Goal: Navigation & Orientation: Find specific page/section

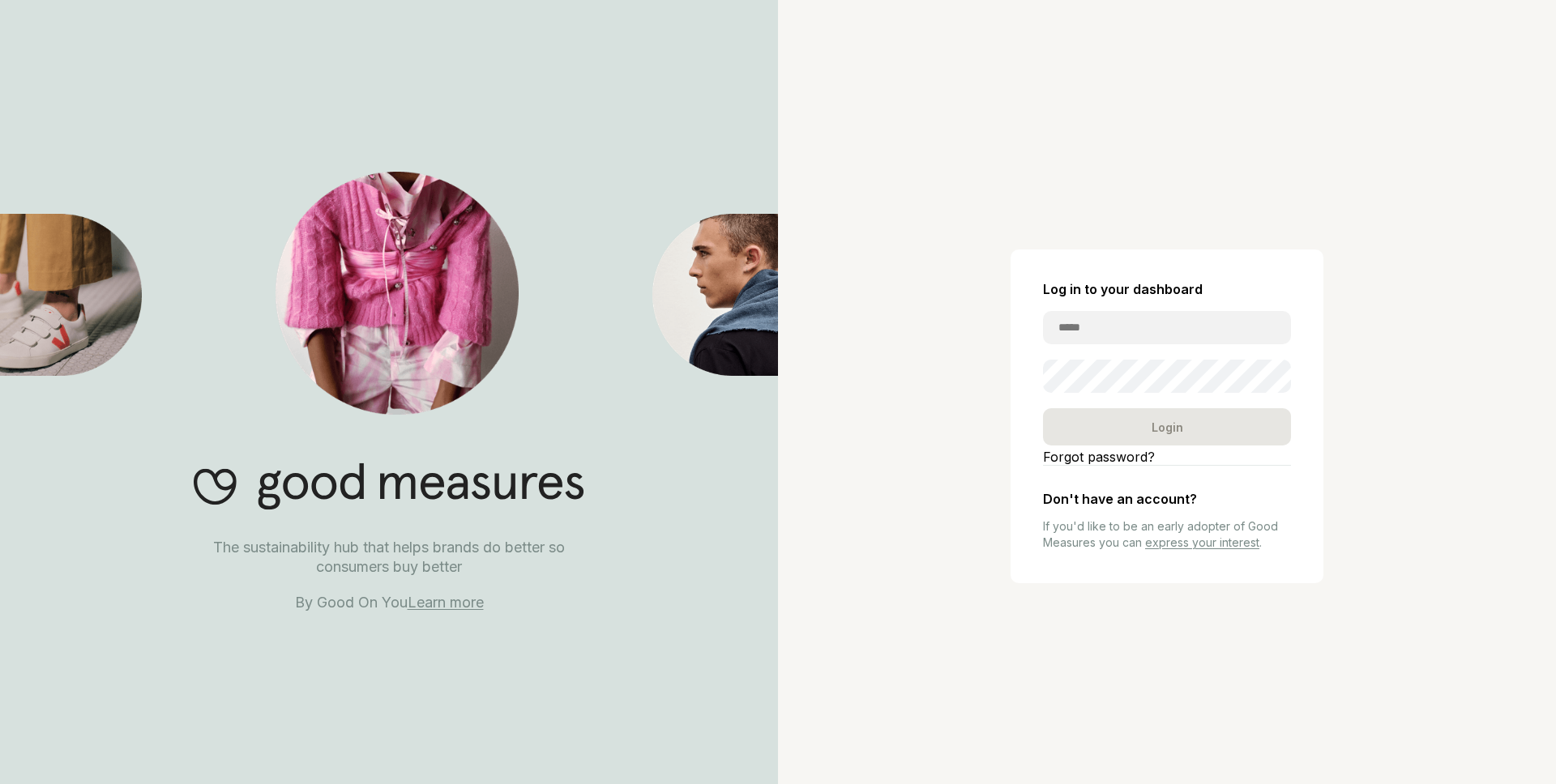
click at [1088, 343] on input "email" at bounding box center [1166, 327] width 248 height 33
type input "**********"
click at [1159, 396] on div "**********" at bounding box center [1166, 374] width 248 height 184
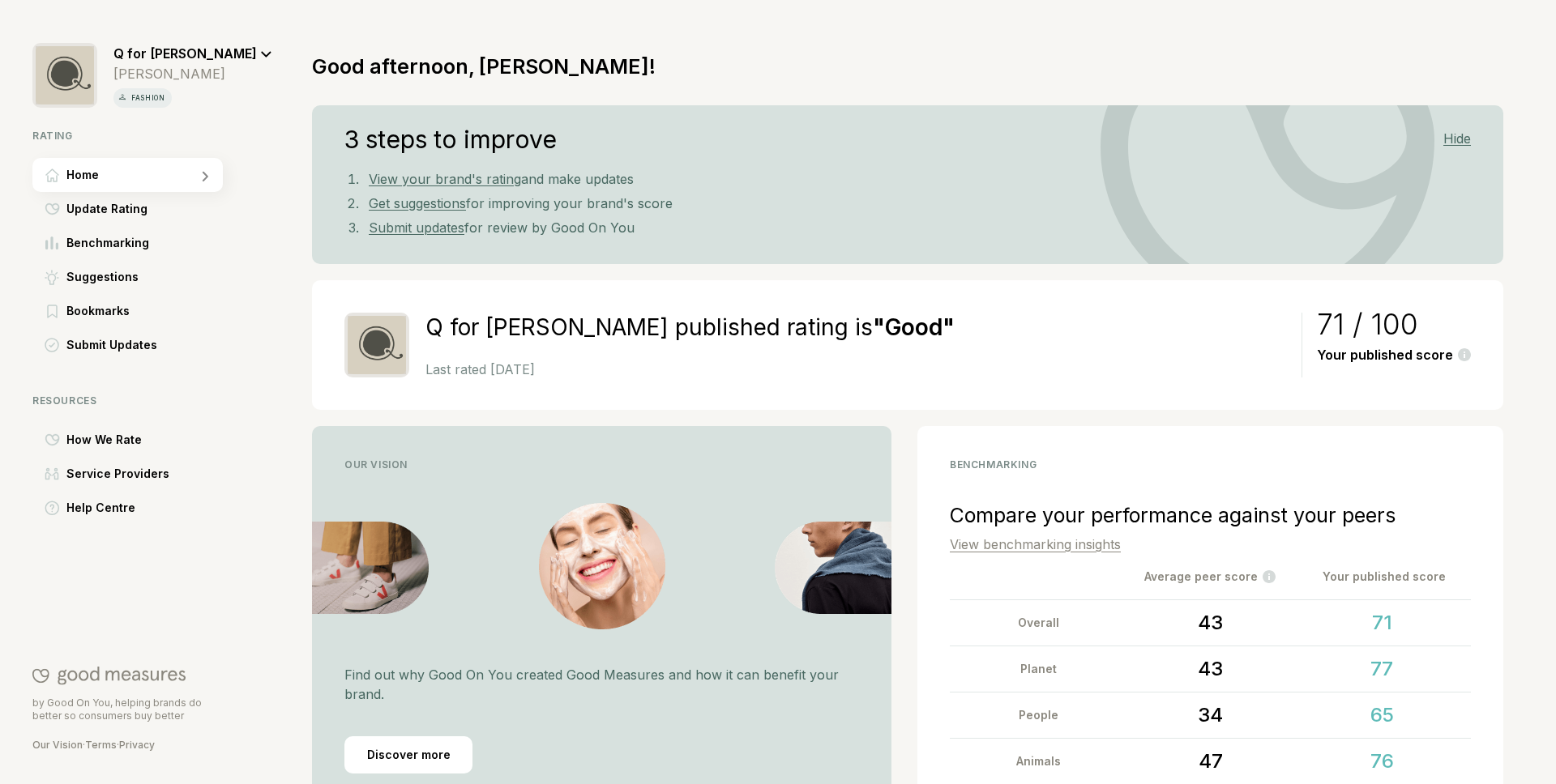
scroll to position [113, 0]
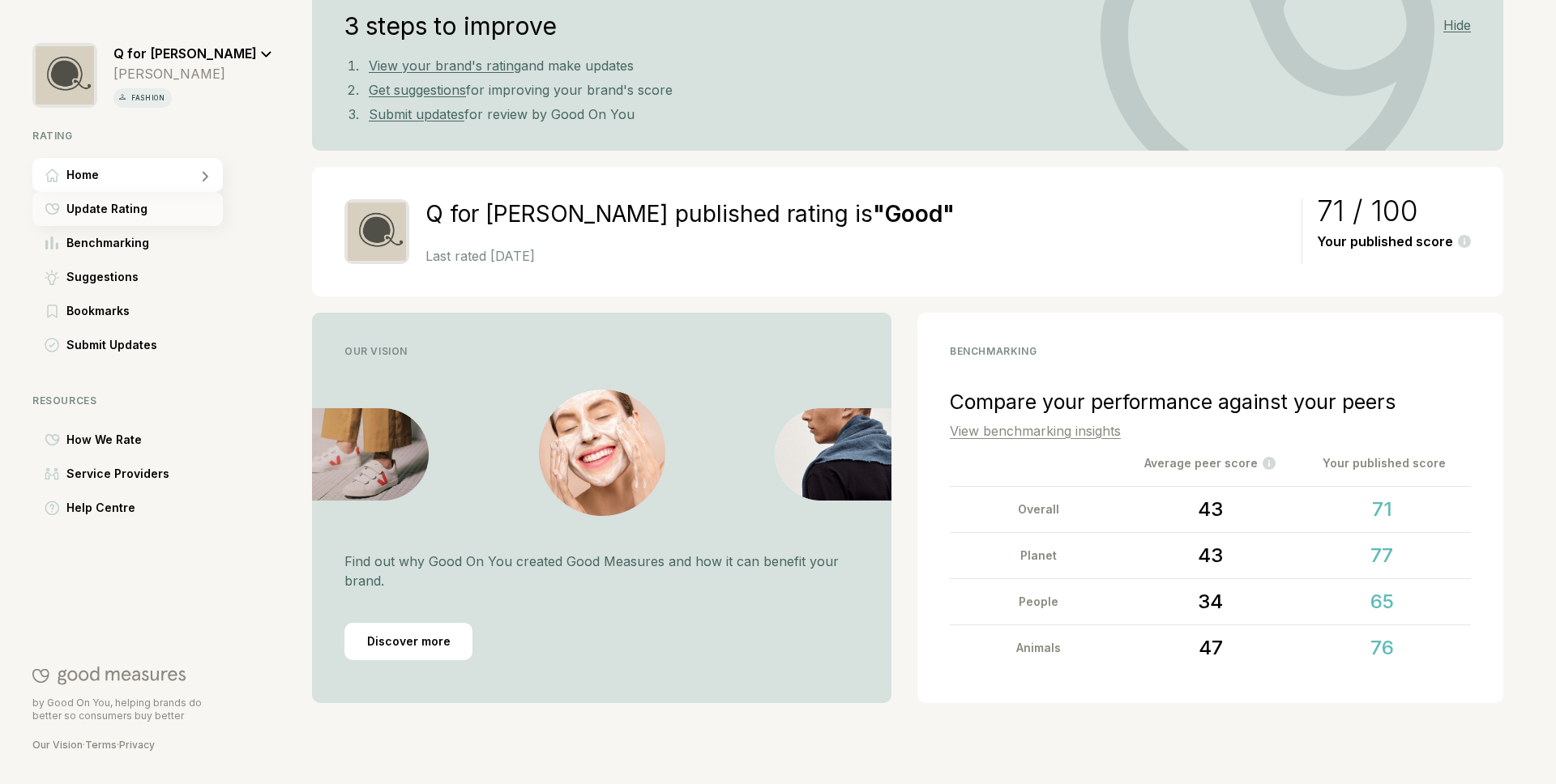
click at [143, 210] on span "Update Rating" at bounding box center [107, 209] width 81 height 20
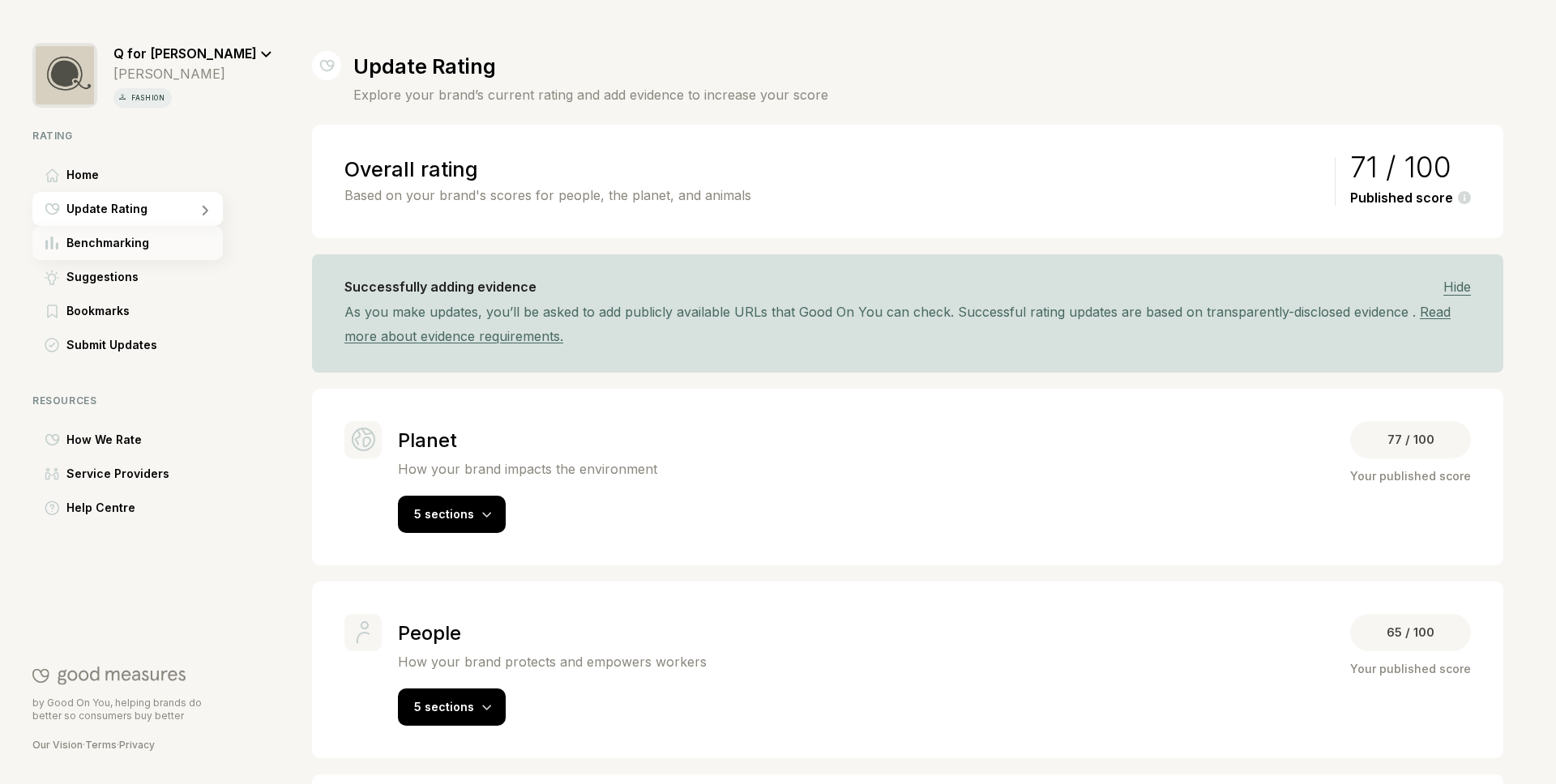
click at [176, 239] on div "Benchmarking" at bounding box center [127, 243] width 190 height 34
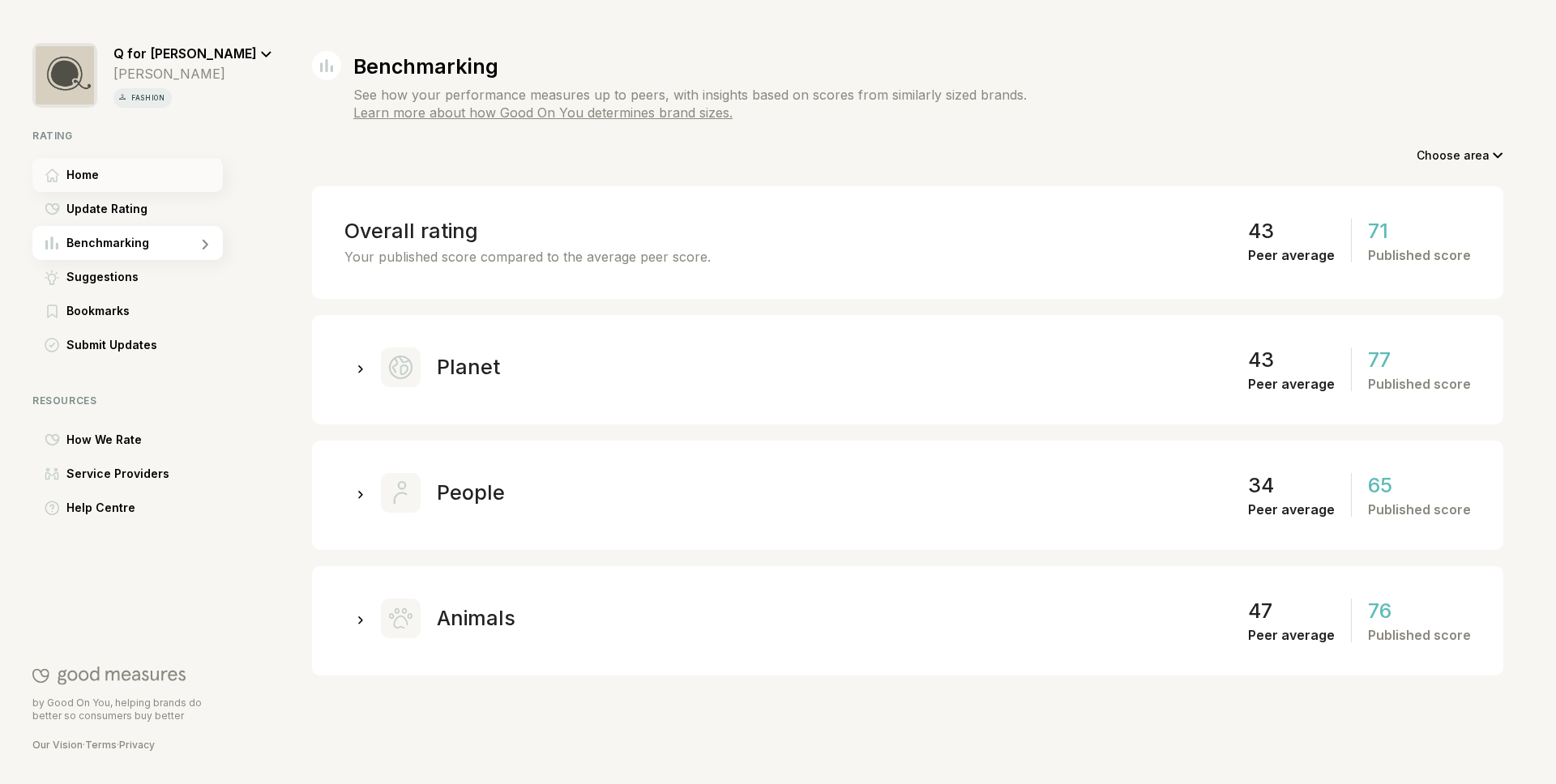
click at [120, 176] on div "Home" at bounding box center [127, 174] width 190 height 34
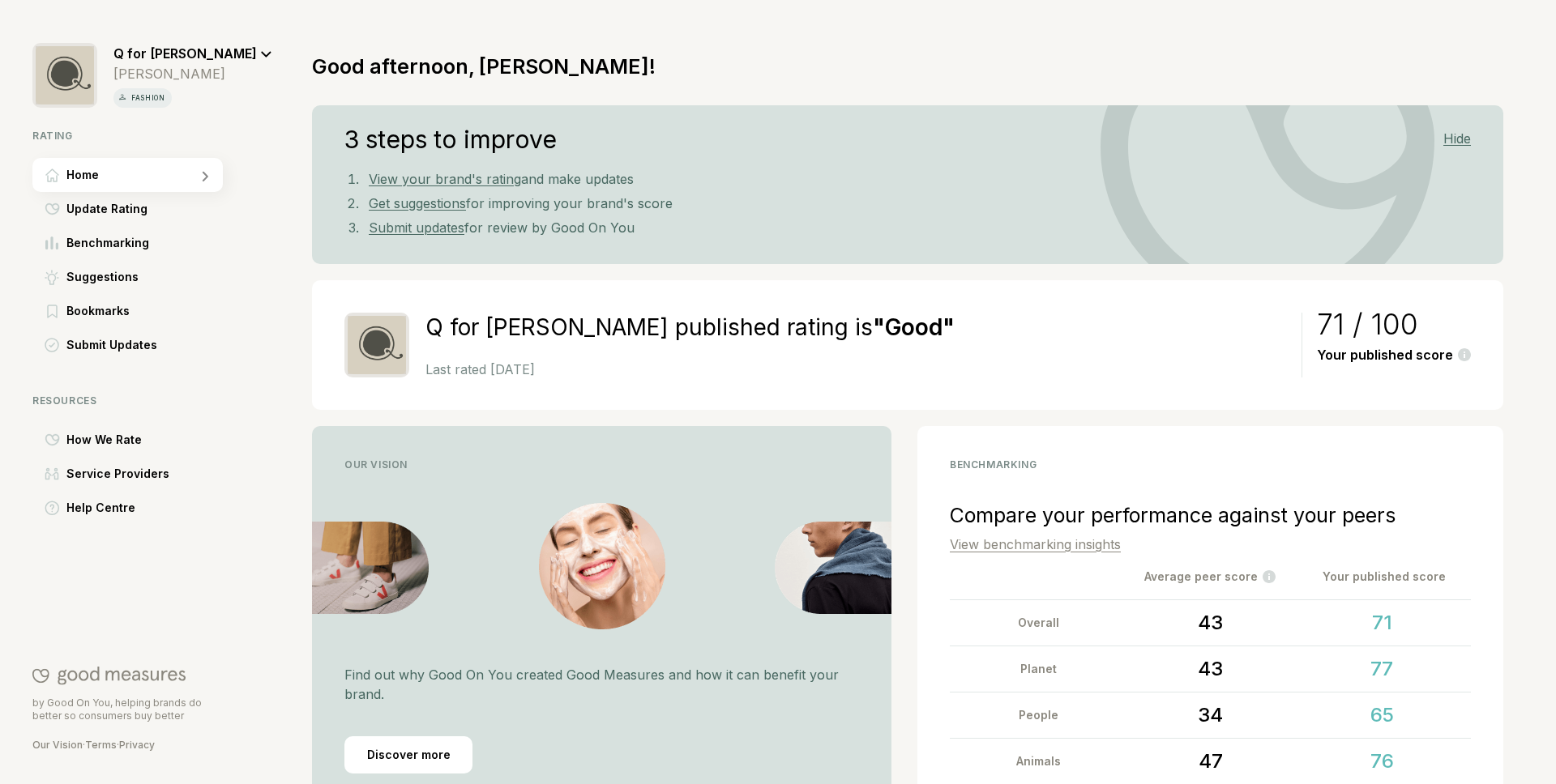
scroll to position [31, 0]
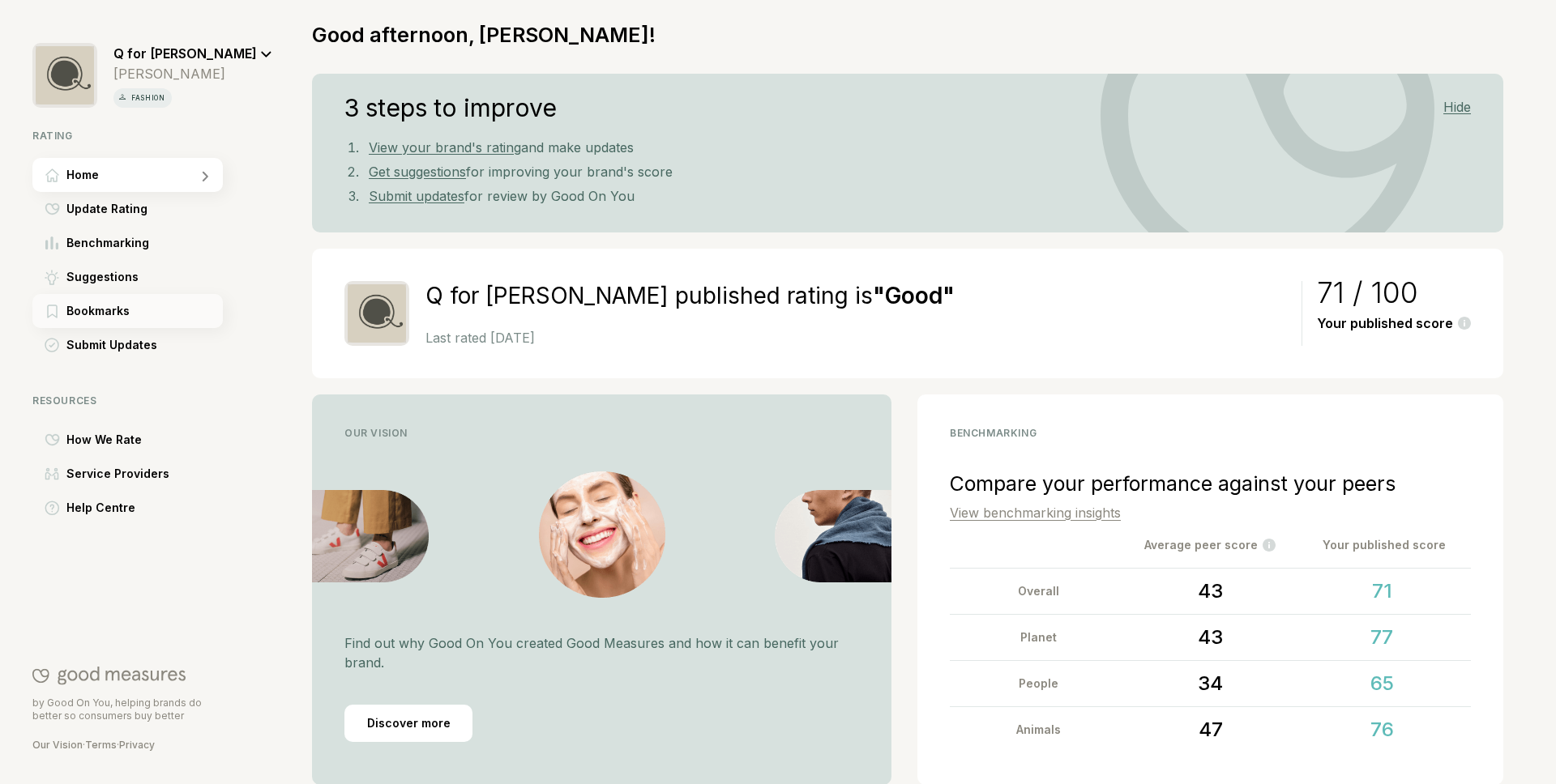
click at [150, 305] on div "Bookmarks" at bounding box center [127, 311] width 190 height 34
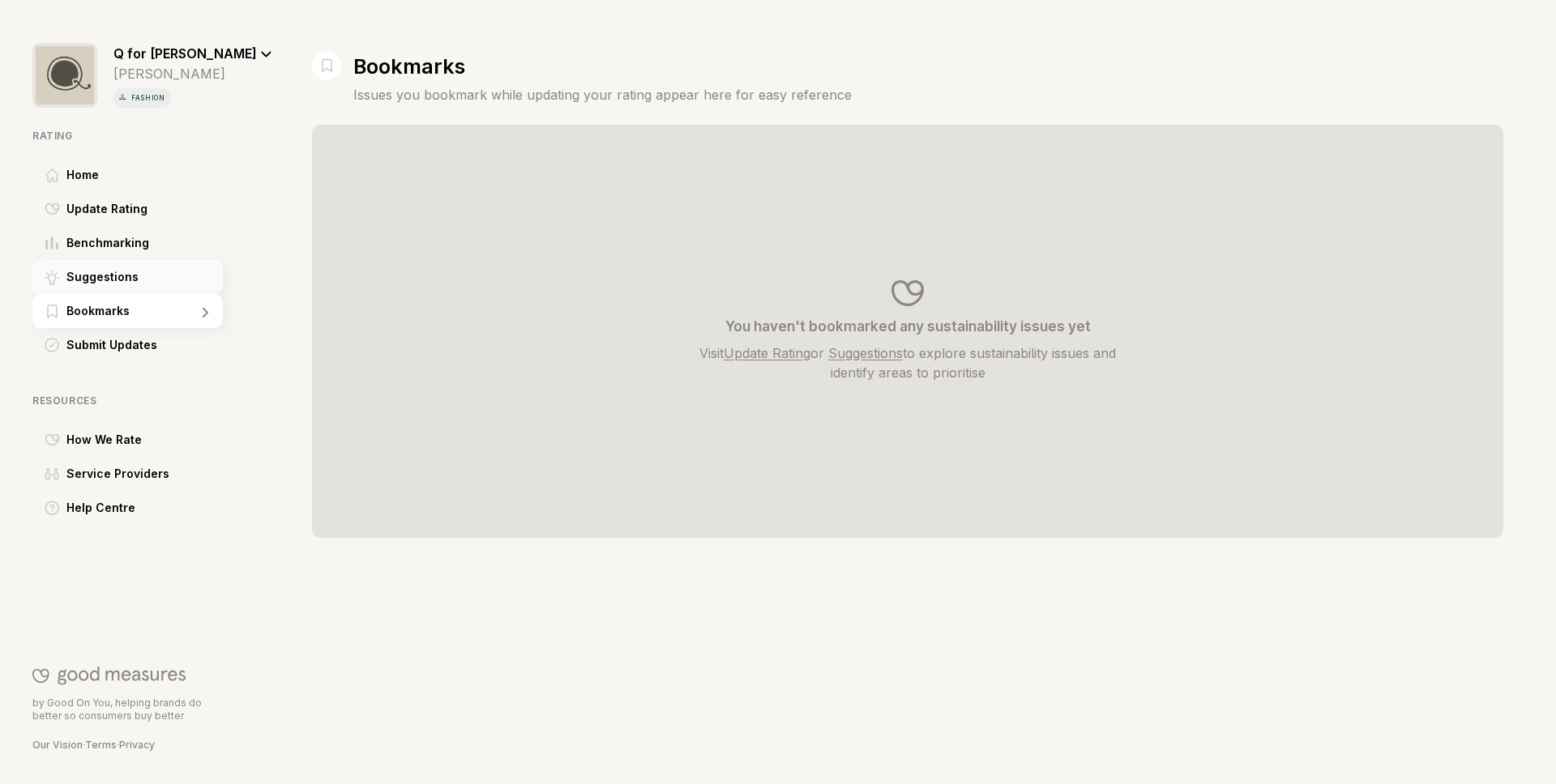
click at [165, 287] on div "Suggestions" at bounding box center [127, 277] width 190 height 34
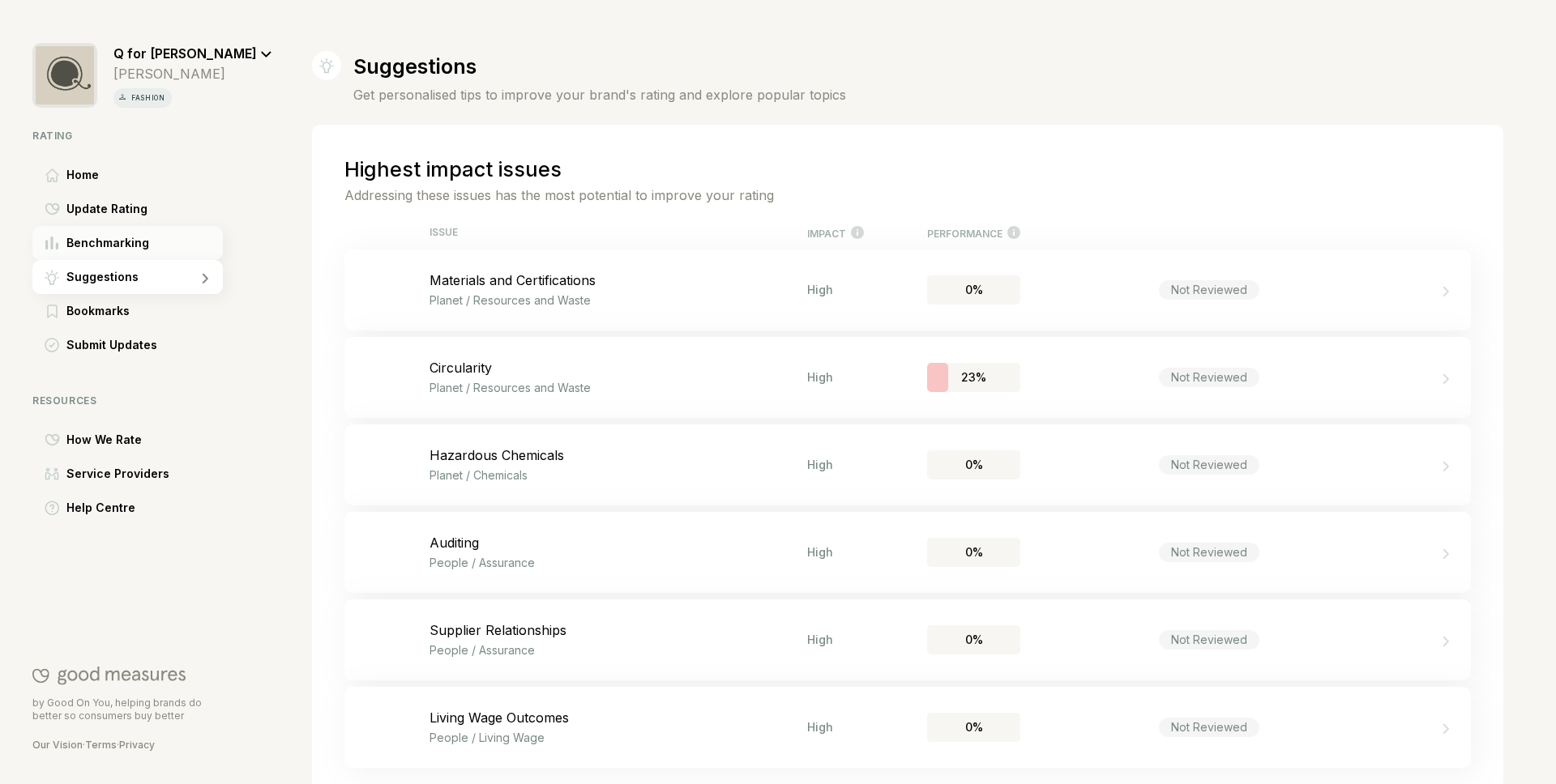
click at [172, 247] on div "Benchmarking" at bounding box center [127, 243] width 190 height 34
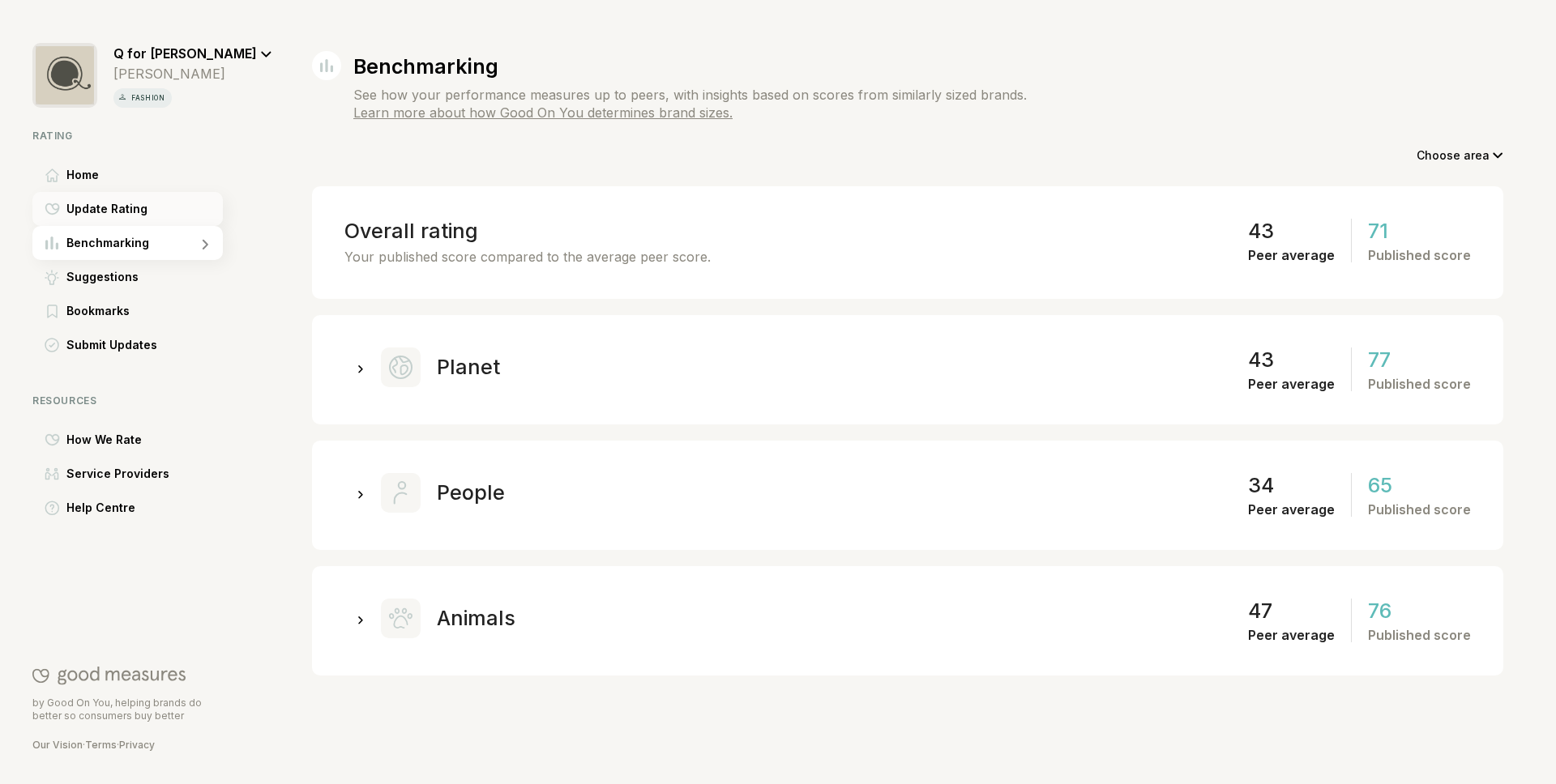
click at [179, 212] on div "Update Rating" at bounding box center [127, 209] width 190 height 34
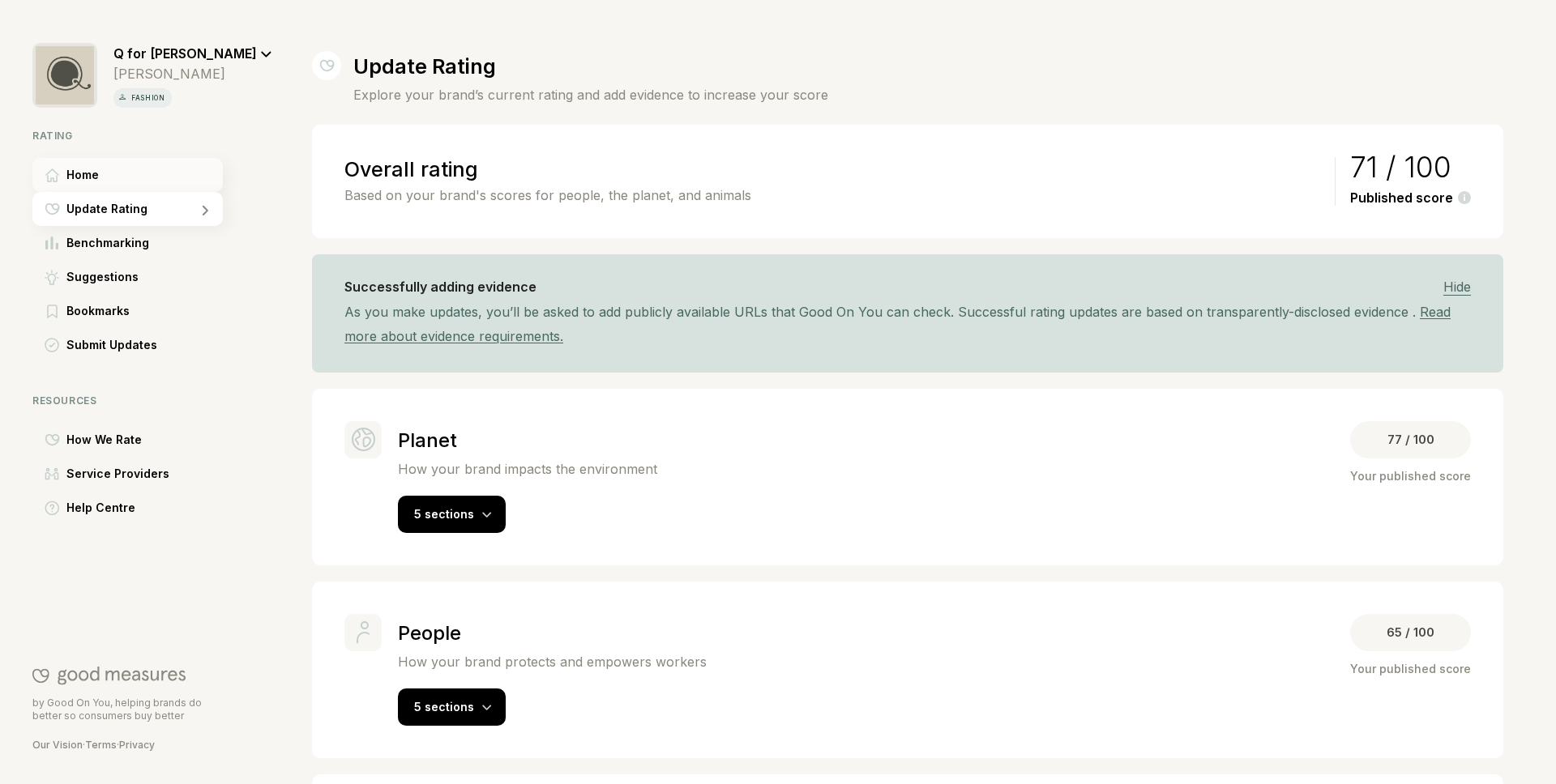
click at [196, 182] on div "Home" at bounding box center [127, 174] width 190 height 34
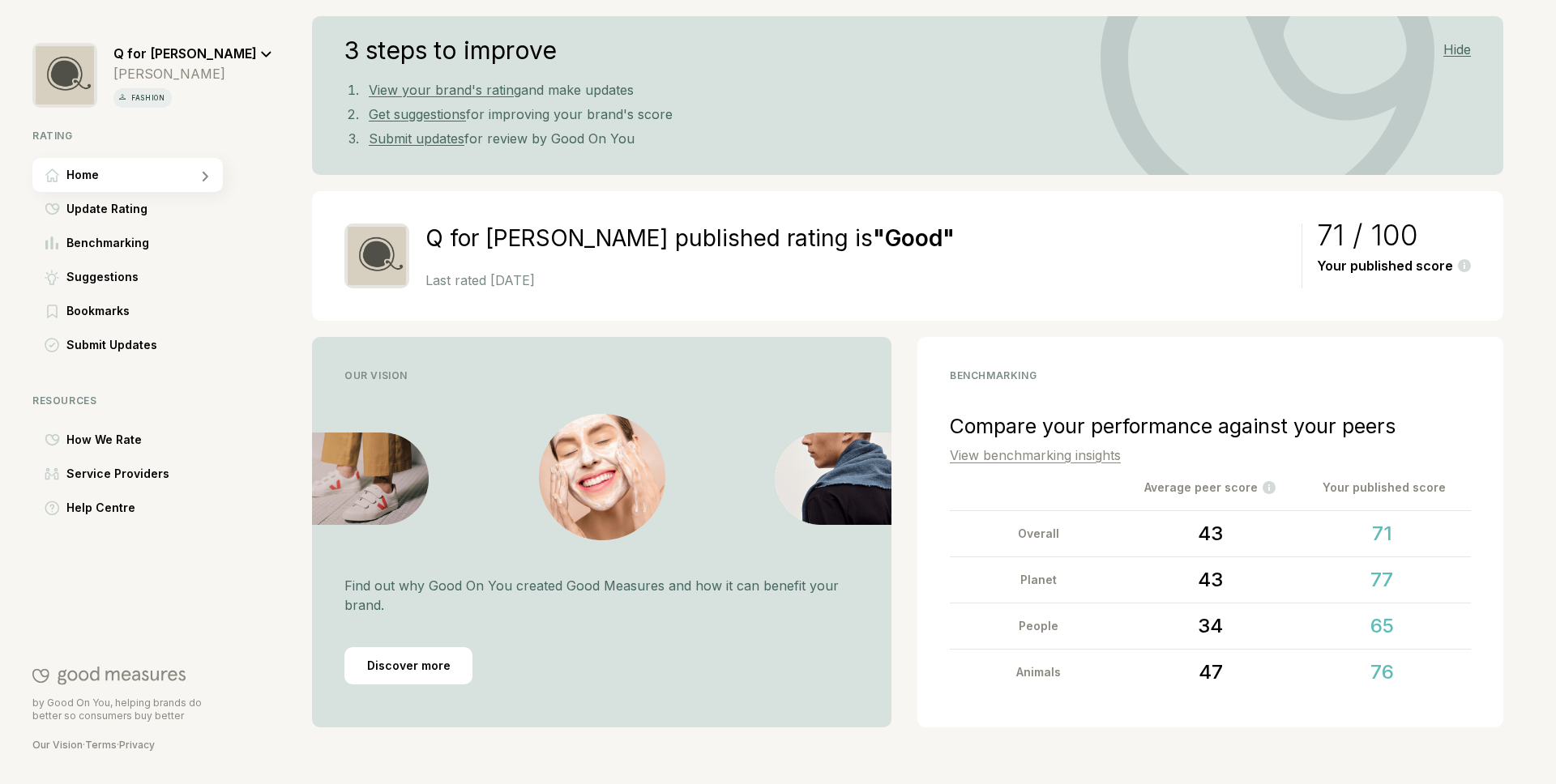
scroll to position [75, 0]
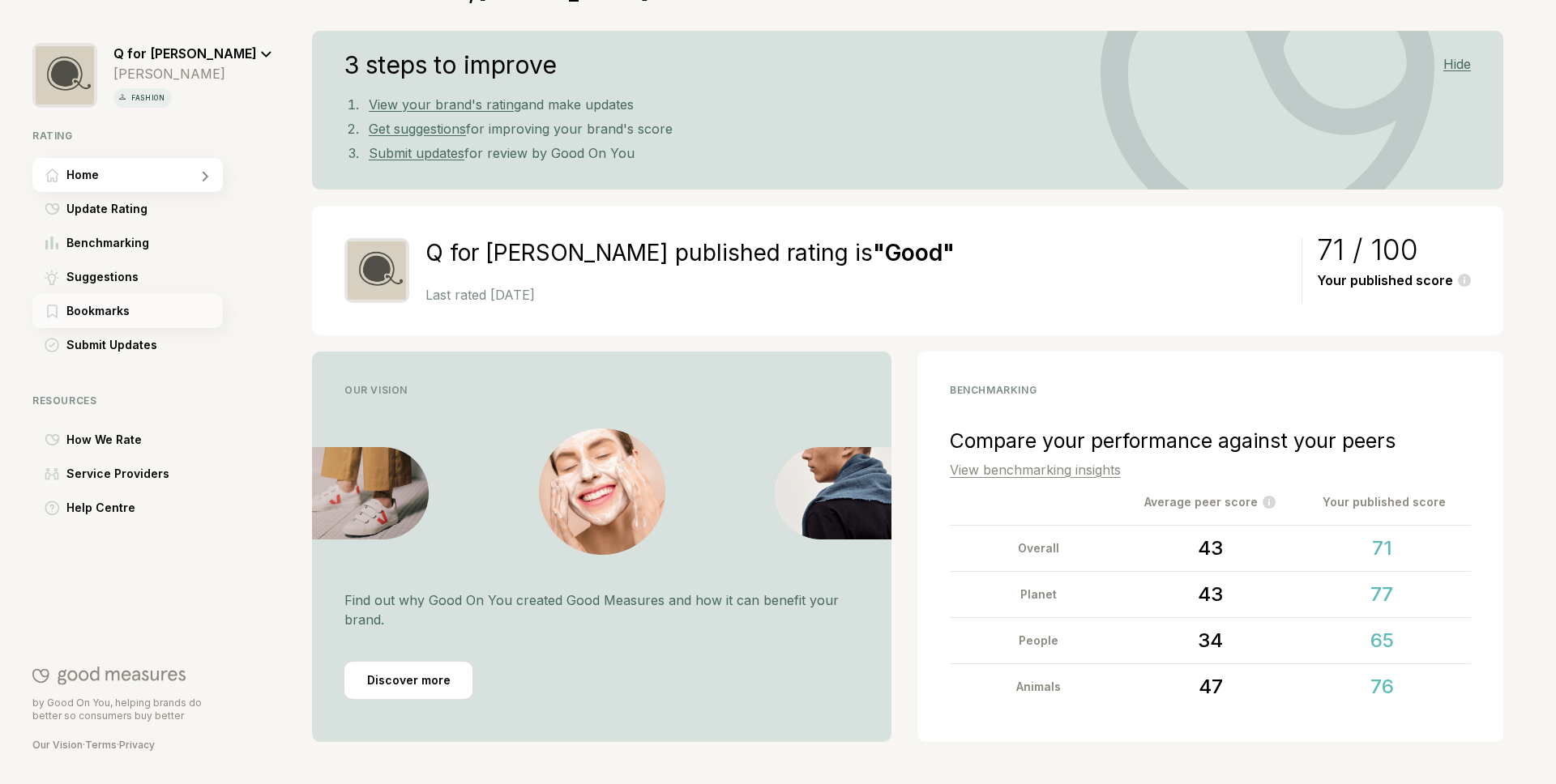
click at [138, 310] on div "Bookmarks" at bounding box center [127, 311] width 190 height 34
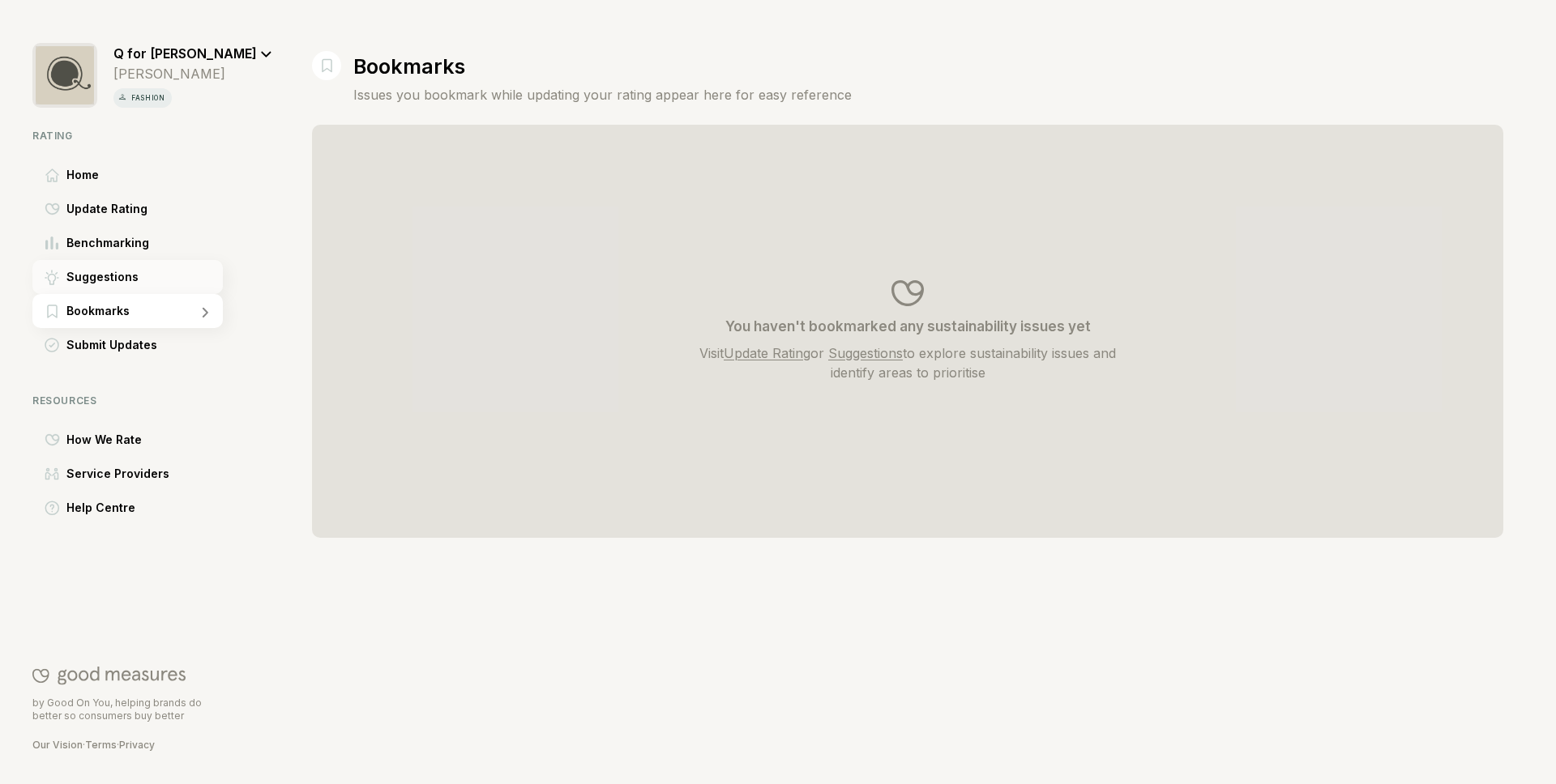
click at [150, 278] on div "Suggestions" at bounding box center [127, 277] width 190 height 34
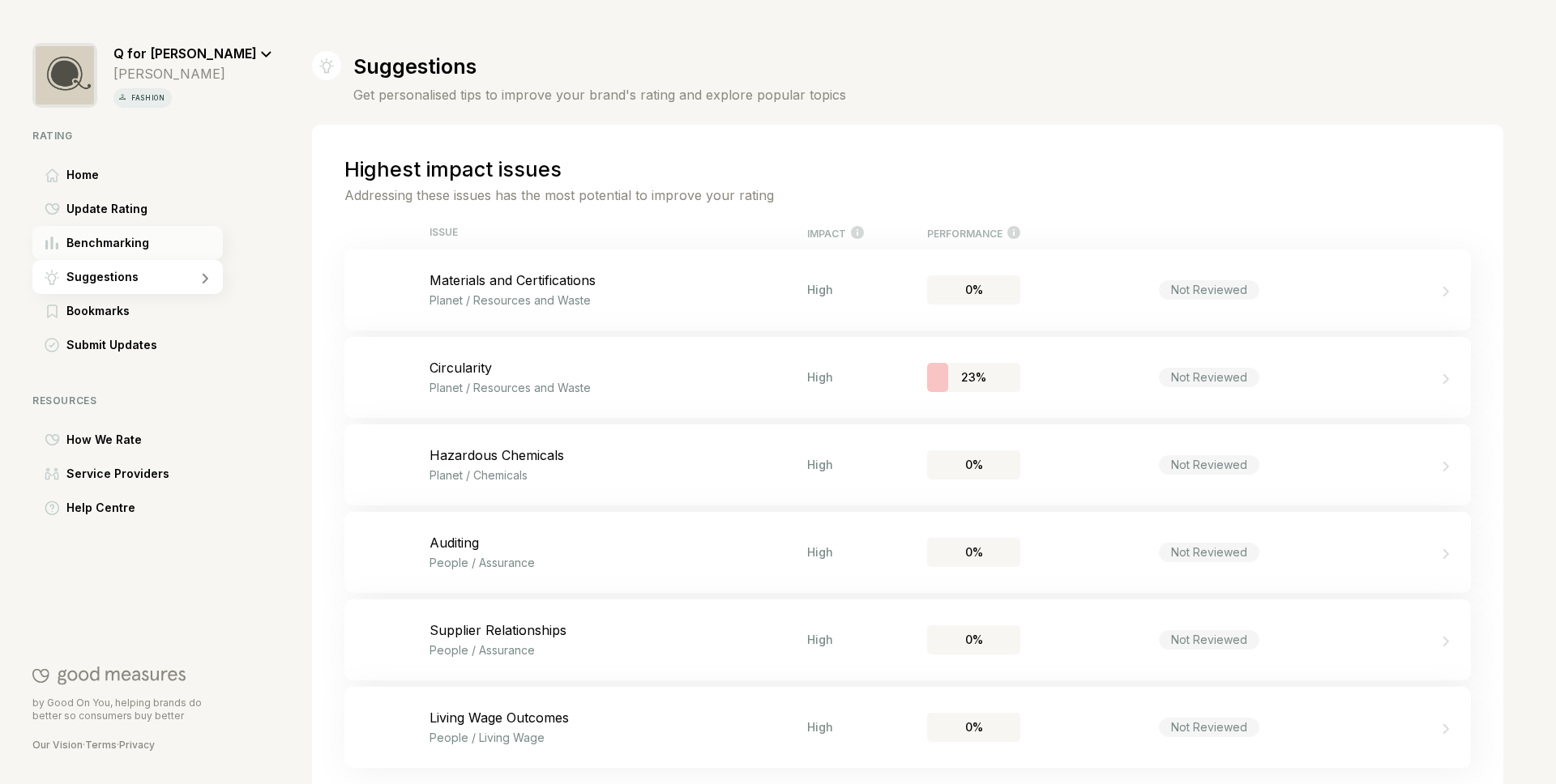
click at [180, 248] on div "Benchmarking" at bounding box center [127, 243] width 190 height 34
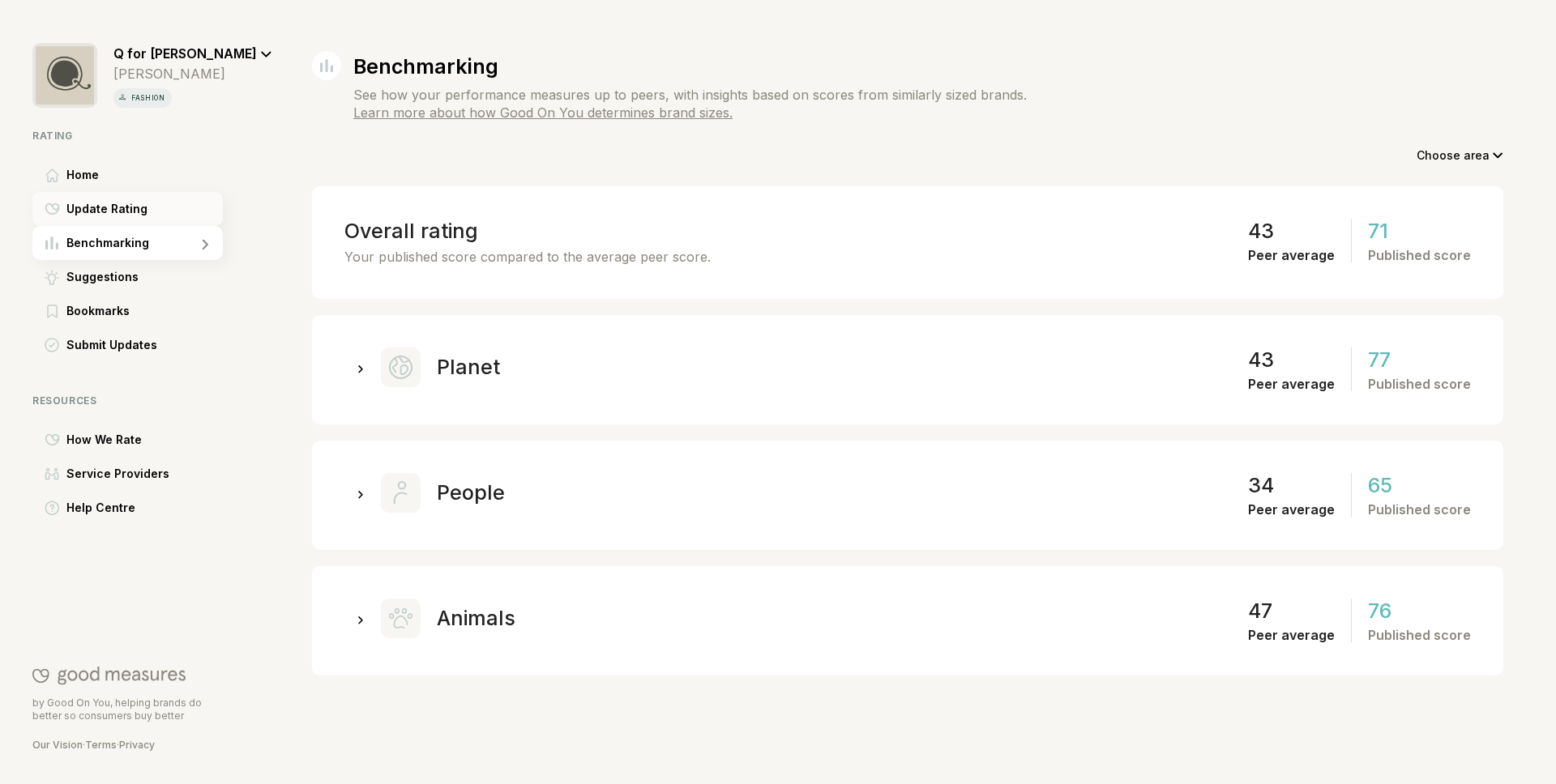
click at [214, 199] on div "Update Rating" at bounding box center [127, 209] width 190 height 34
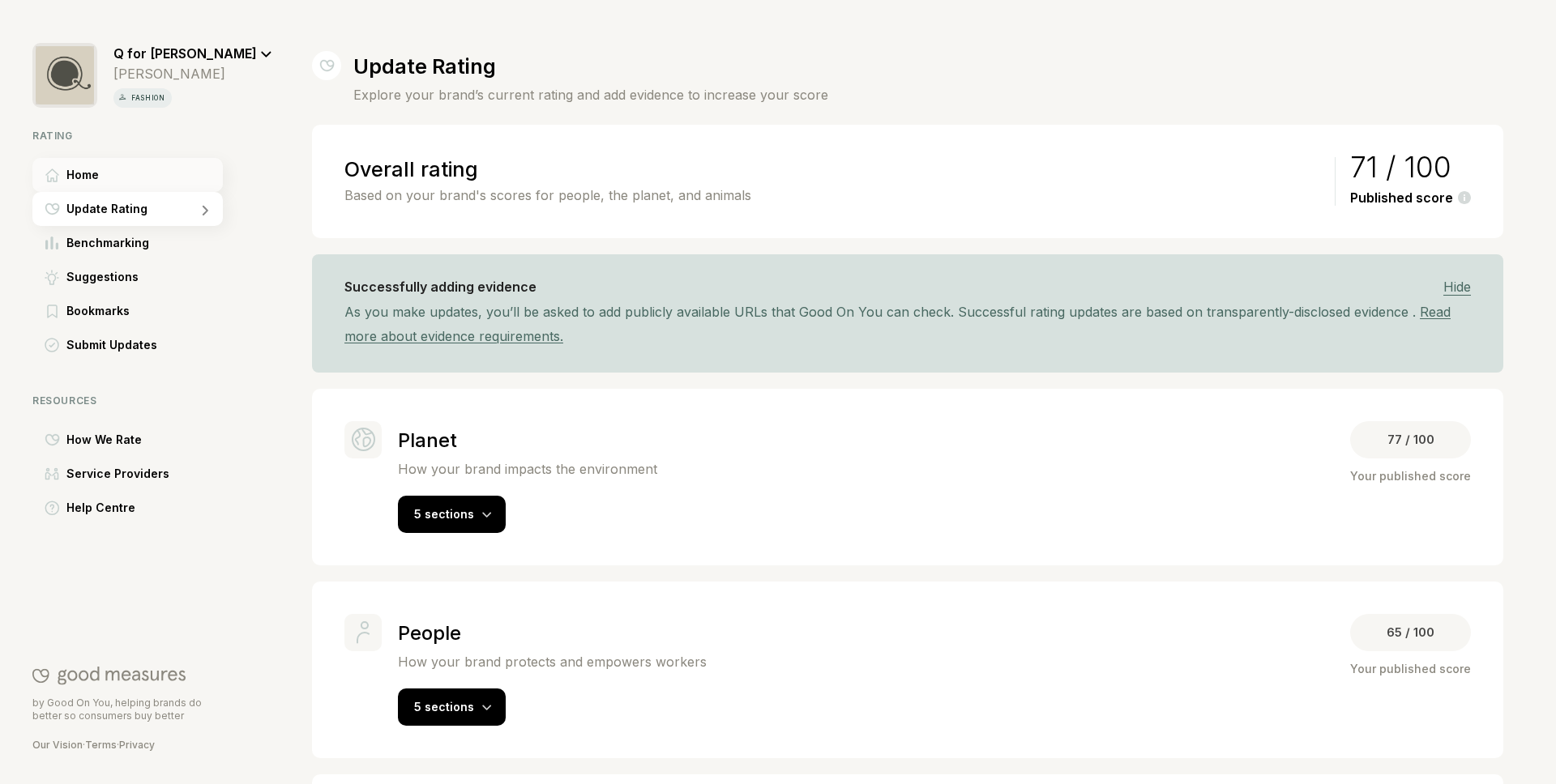
click at [217, 182] on div "Home" at bounding box center [127, 174] width 190 height 34
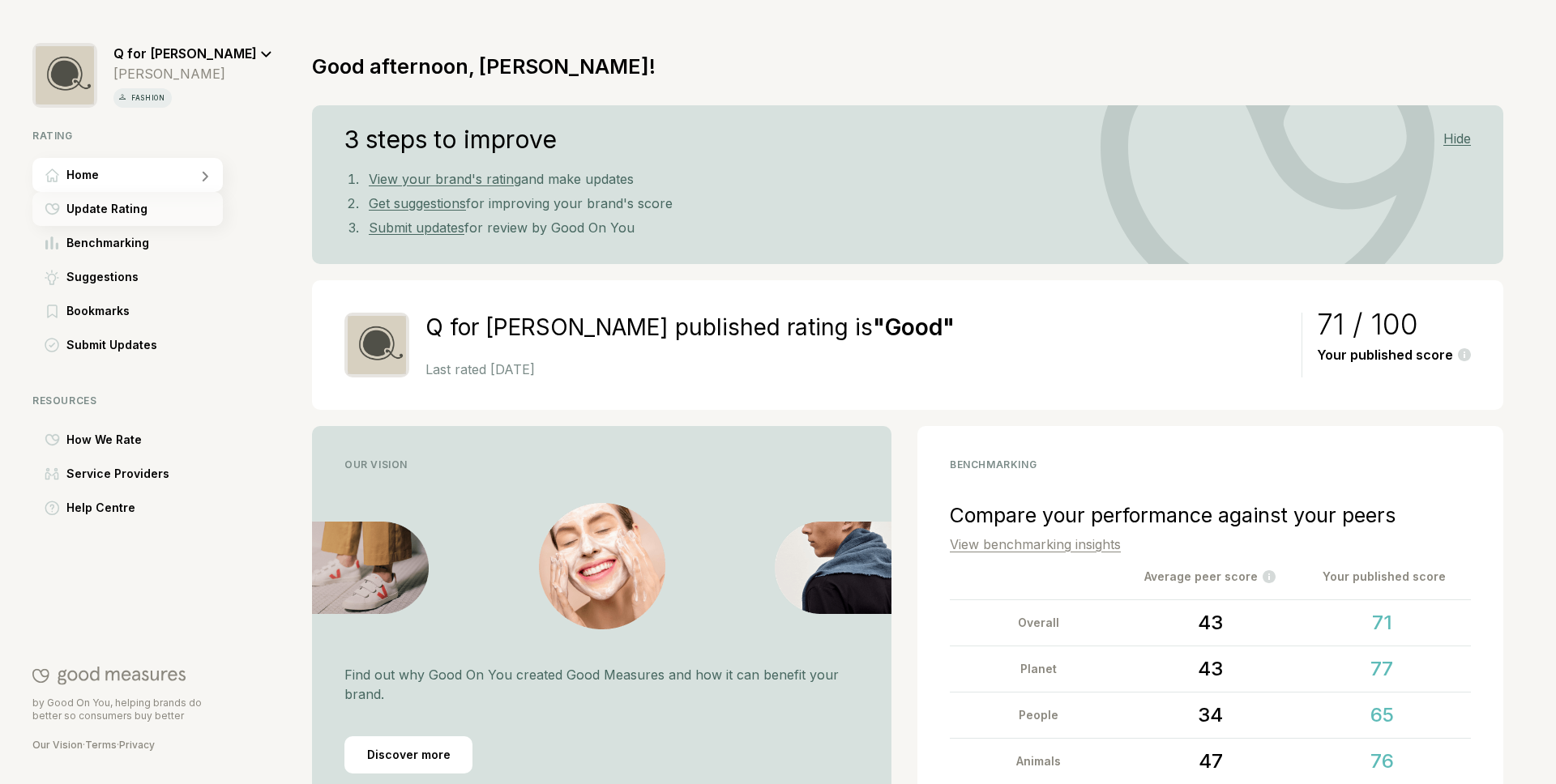
click at [113, 213] on span "Update Rating" at bounding box center [107, 209] width 81 height 20
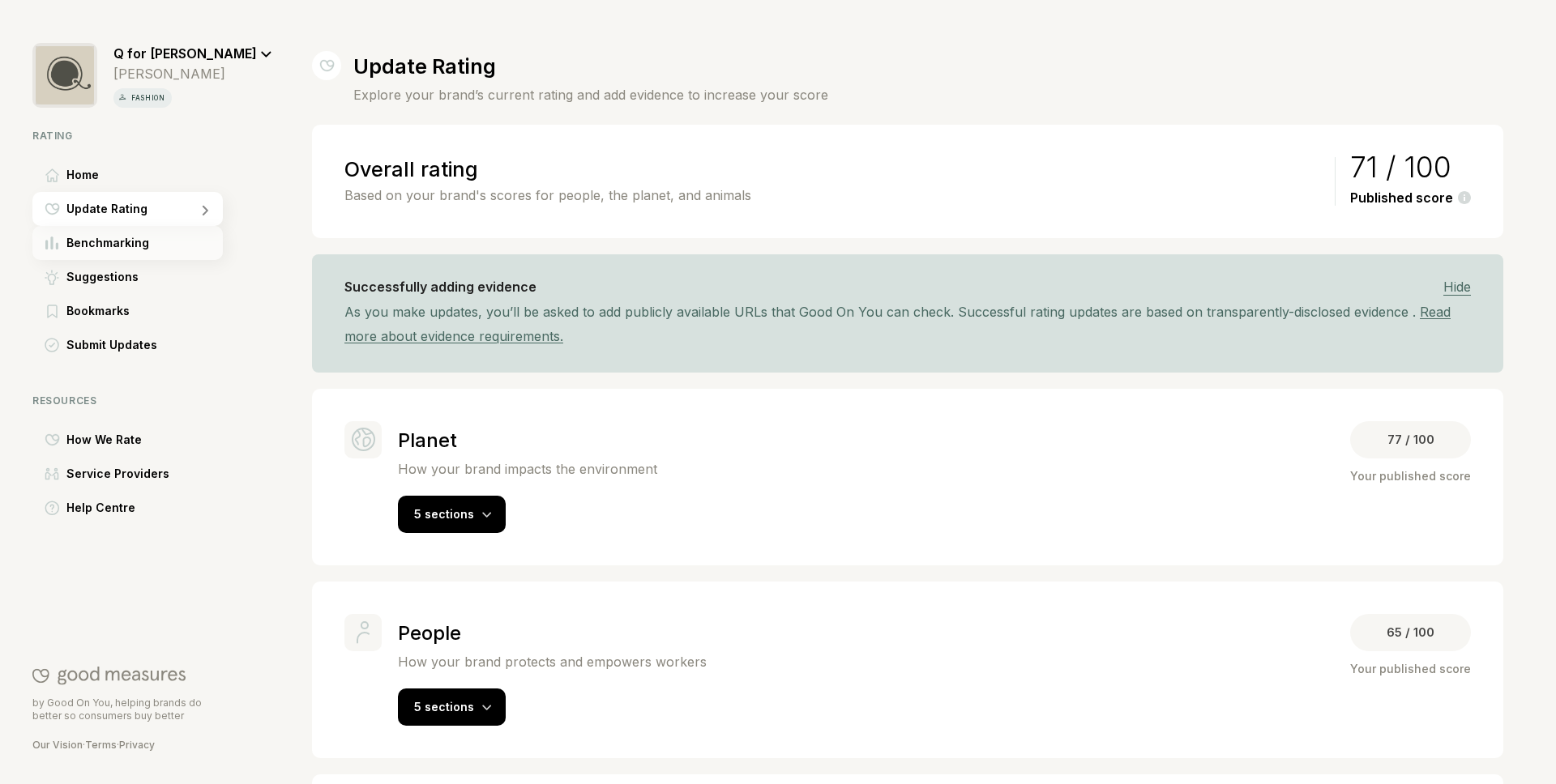
click at [113, 254] on div "Benchmarking" at bounding box center [127, 243] width 190 height 34
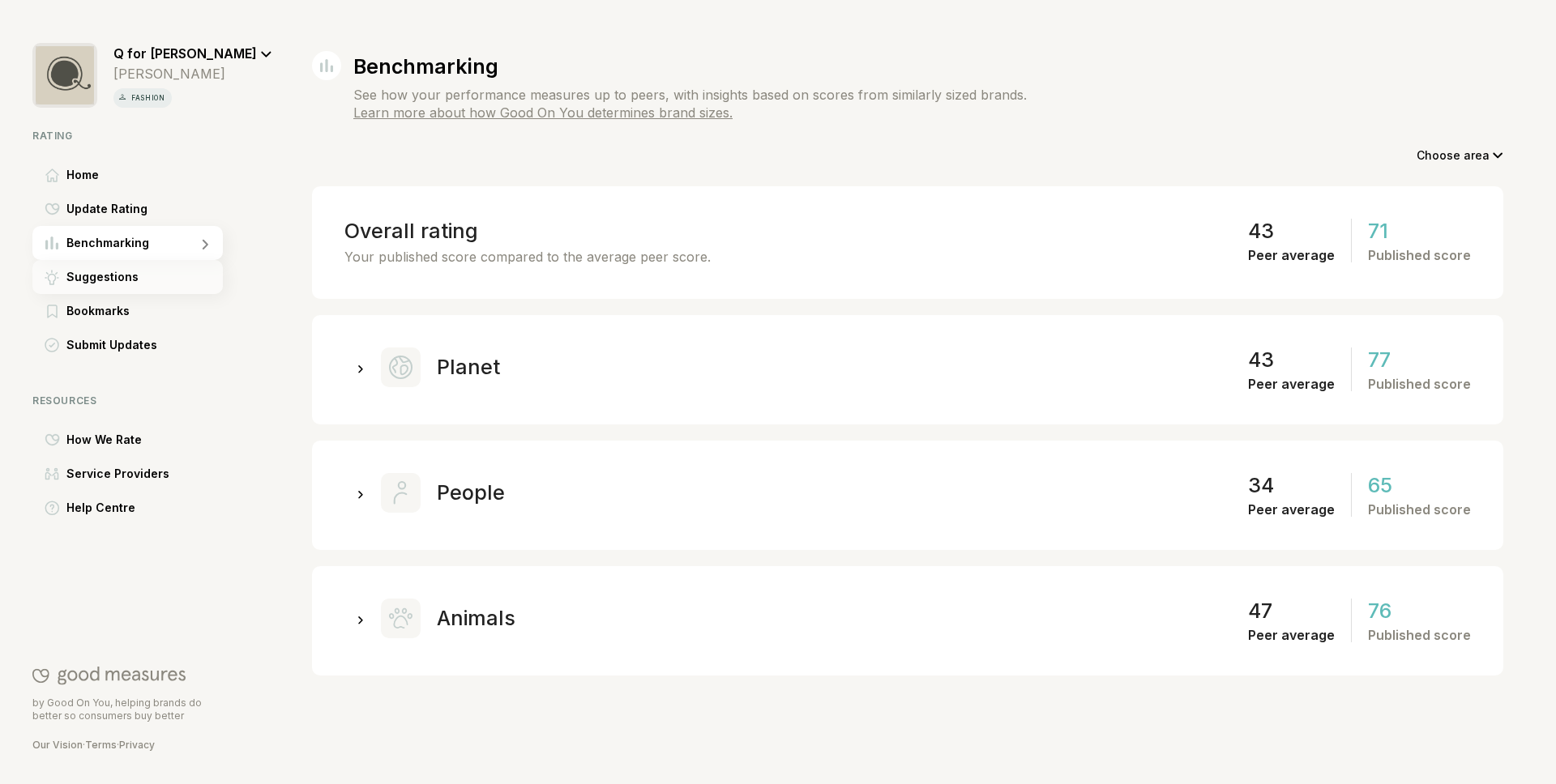
click at [104, 289] on div "Suggestions" at bounding box center [127, 277] width 190 height 34
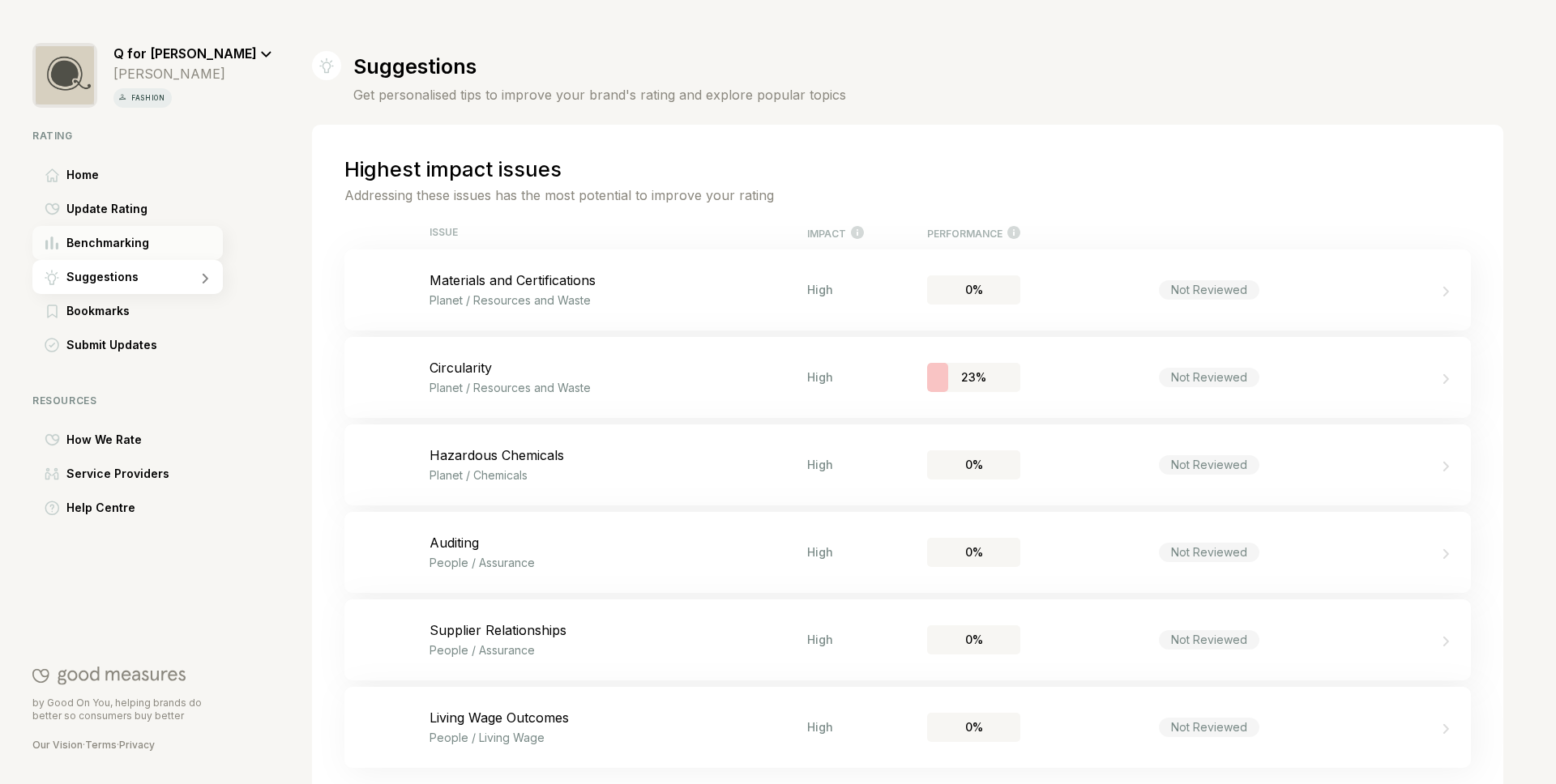
click at [131, 236] on span "Benchmarking" at bounding box center [108, 243] width 83 height 20
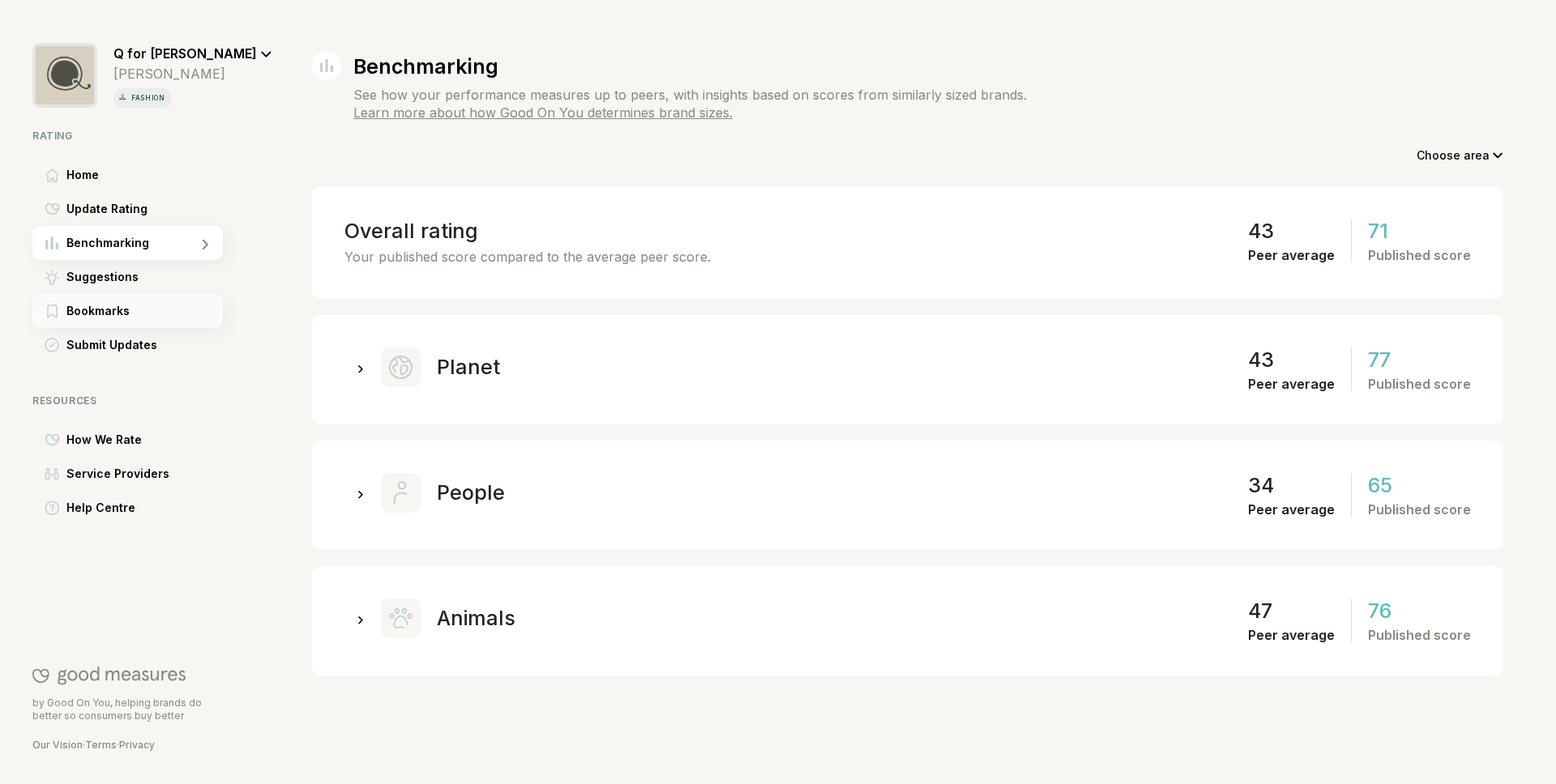
click at [131, 308] on div "Bookmarks" at bounding box center [127, 311] width 190 height 34
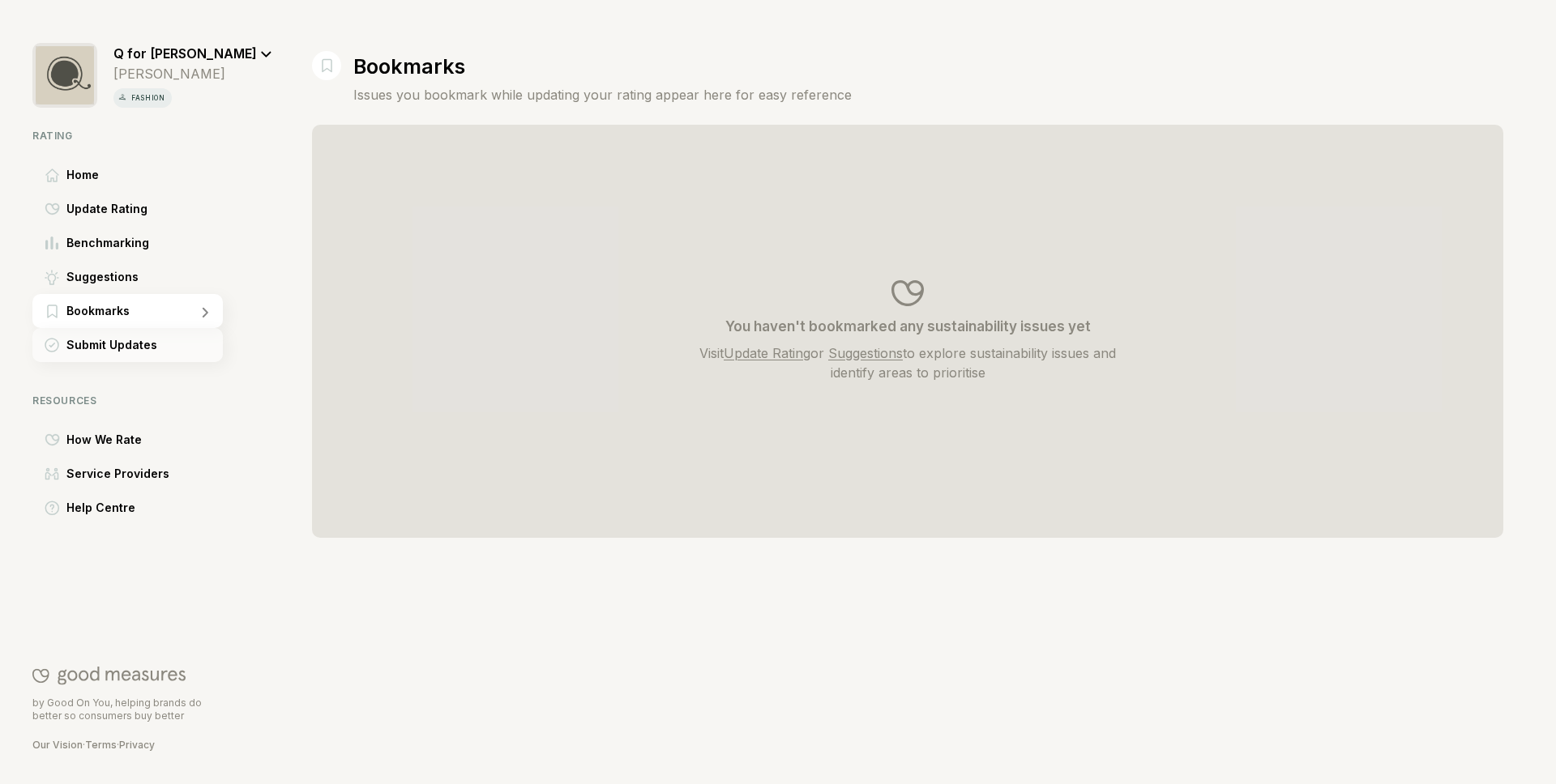
click at [138, 352] on span "Submit Updates" at bounding box center [112, 345] width 91 height 20
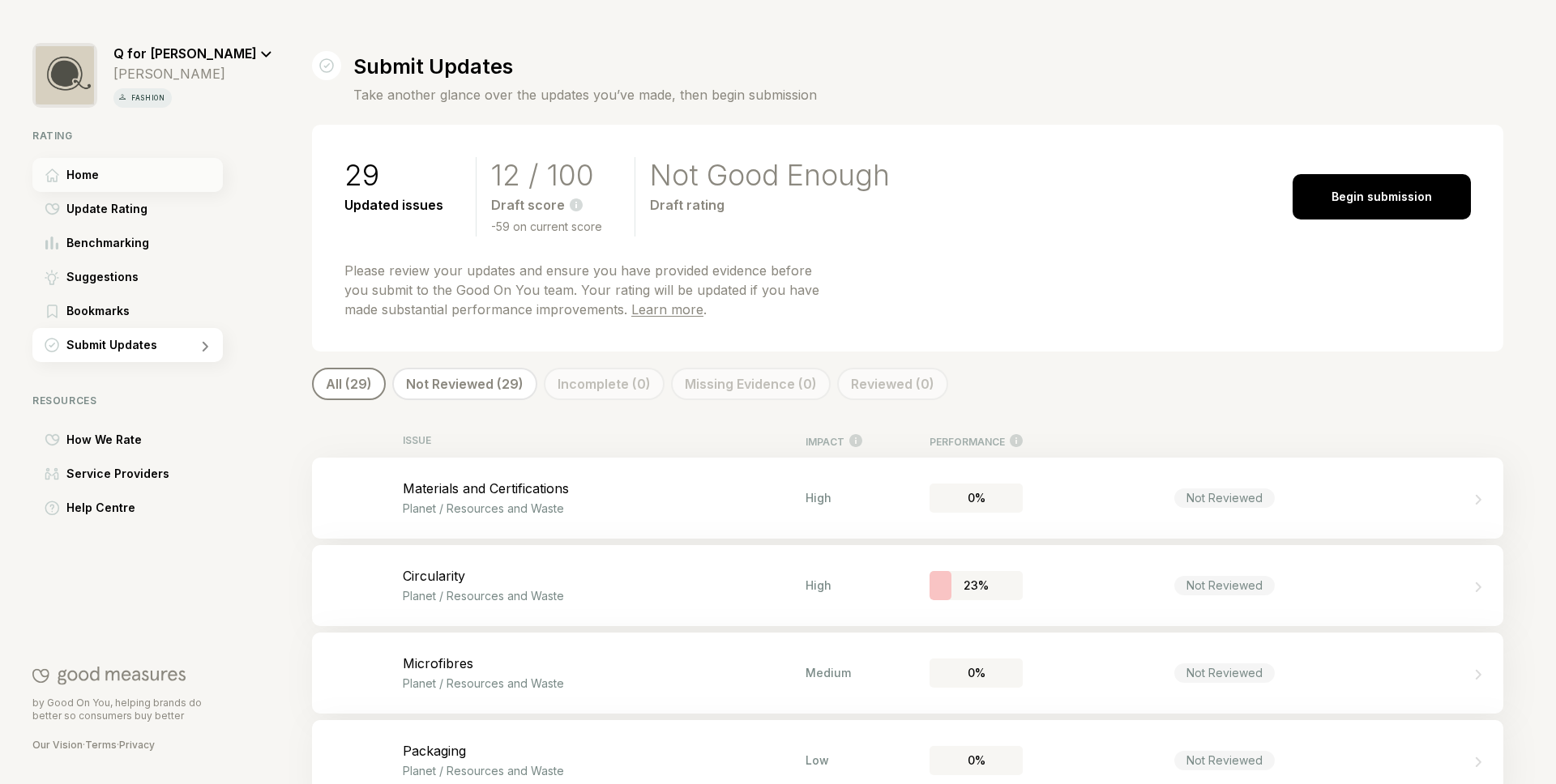
click at [110, 174] on div "Home" at bounding box center [127, 174] width 190 height 34
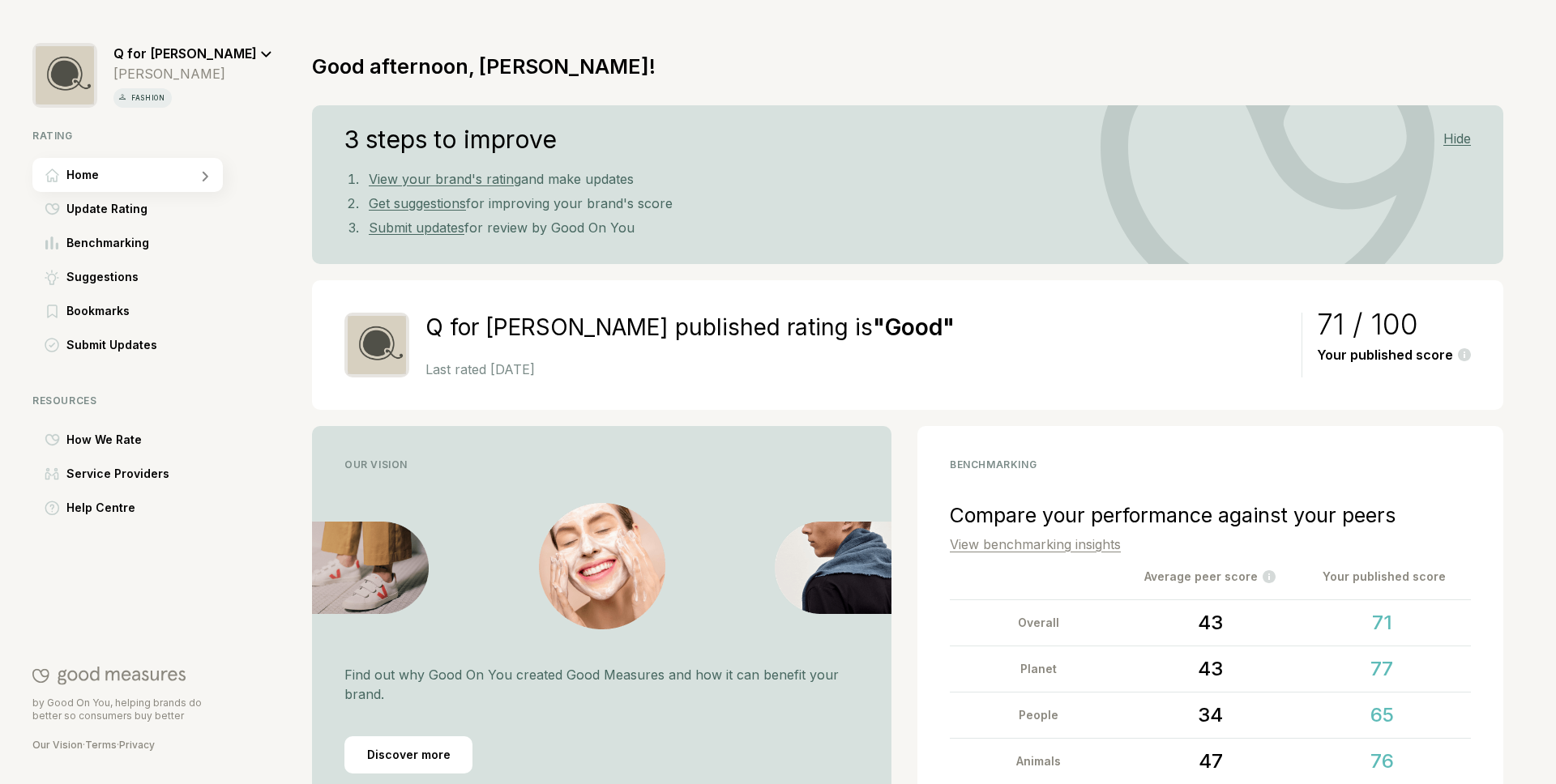
scroll to position [113, 0]
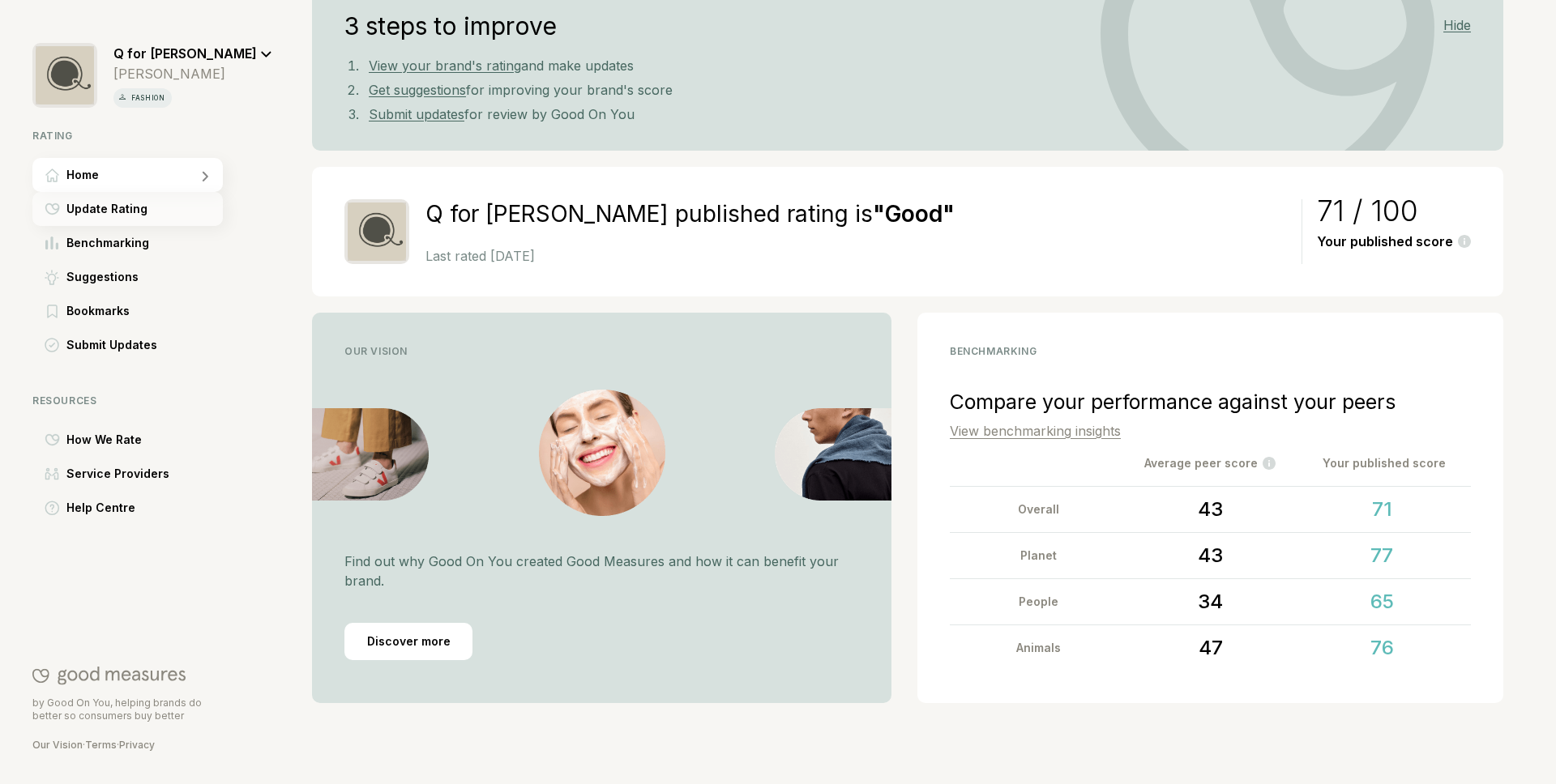
click at [185, 214] on div "Update Rating" at bounding box center [127, 209] width 190 height 34
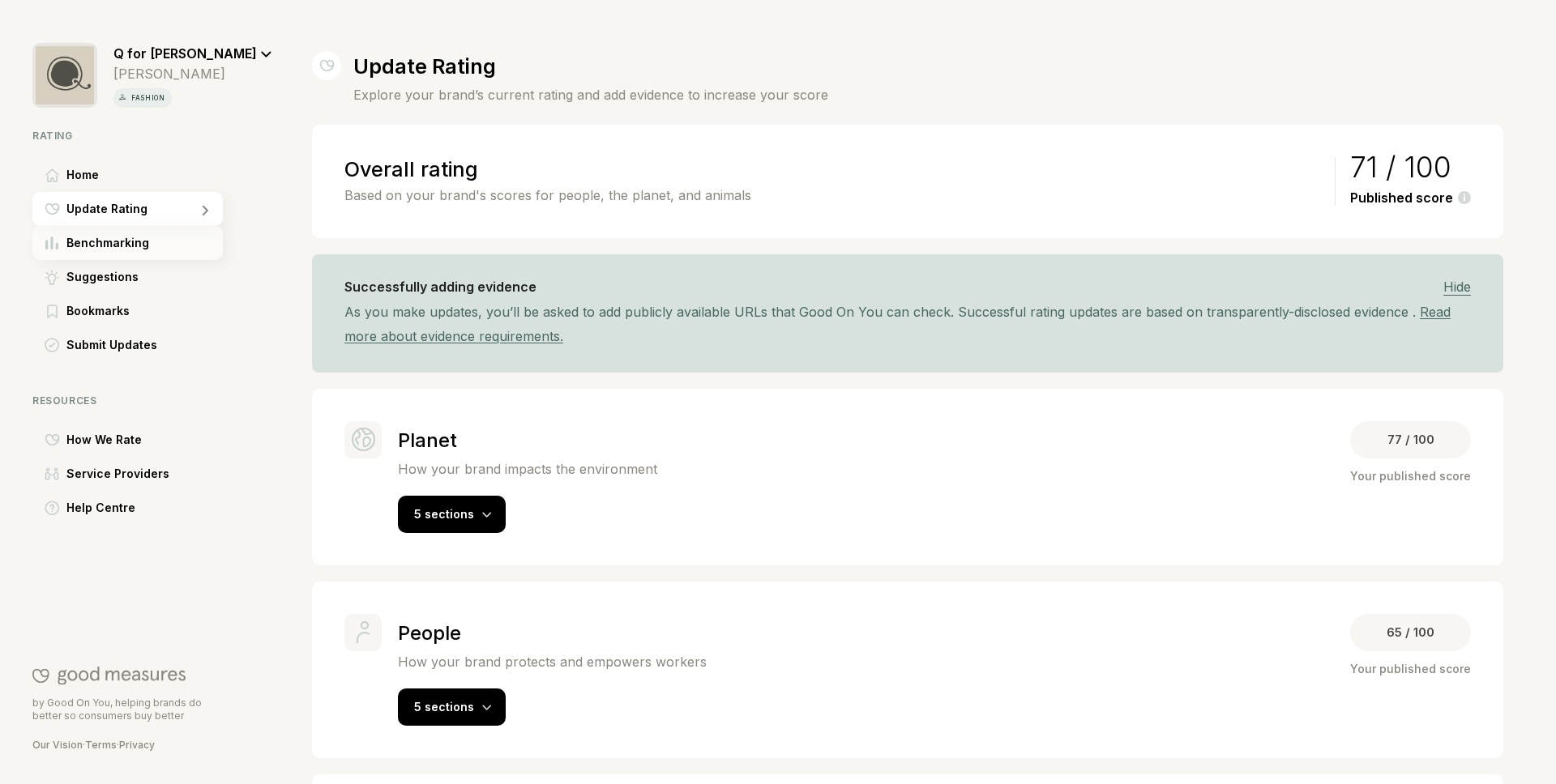
click at [183, 252] on div "Benchmarking" at bounding box center [127, 243] width 190 height 34
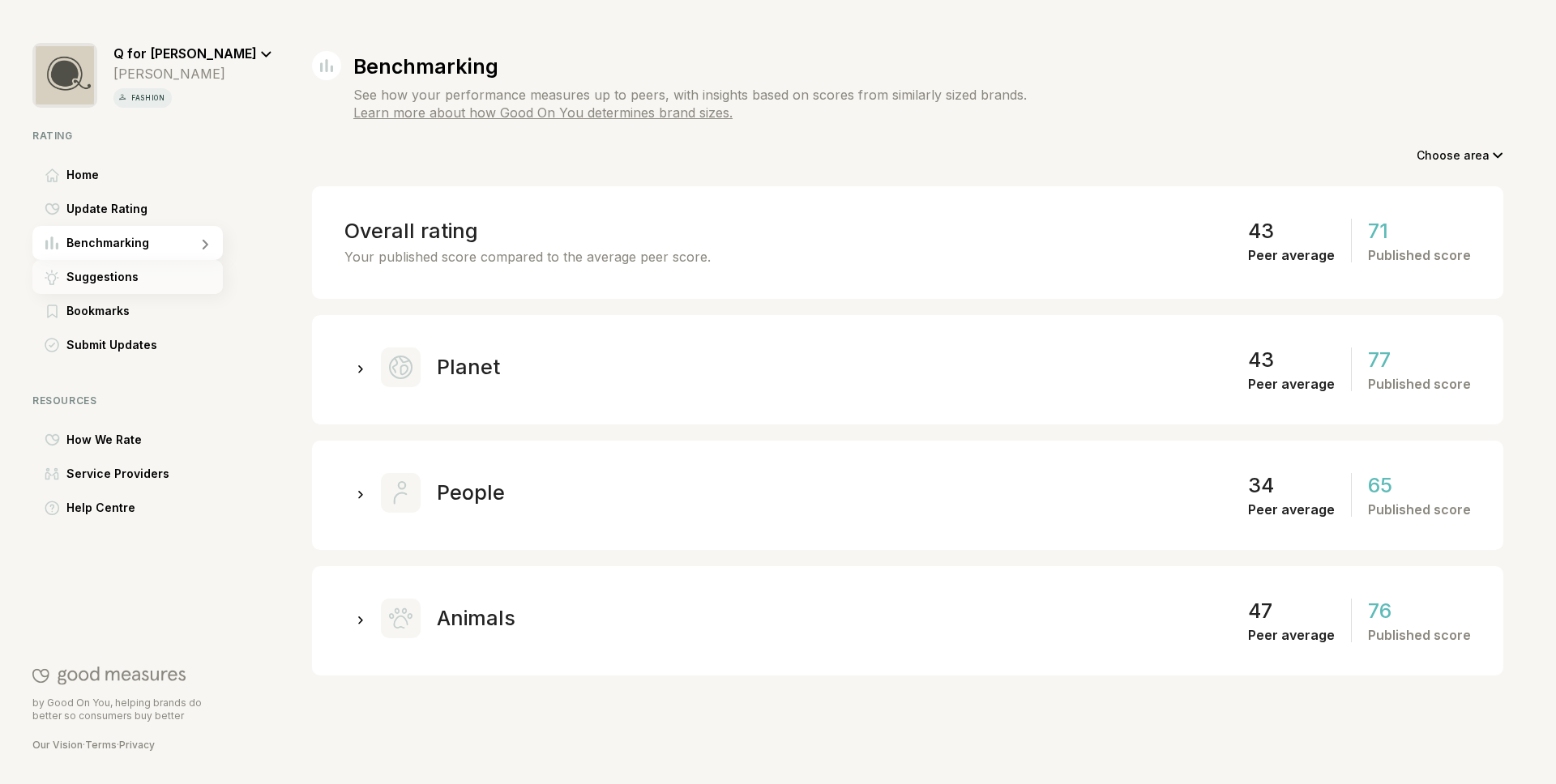
click at [179, 272] on div "Suggestions" at bounding box center [127, 277] width 190 height 34
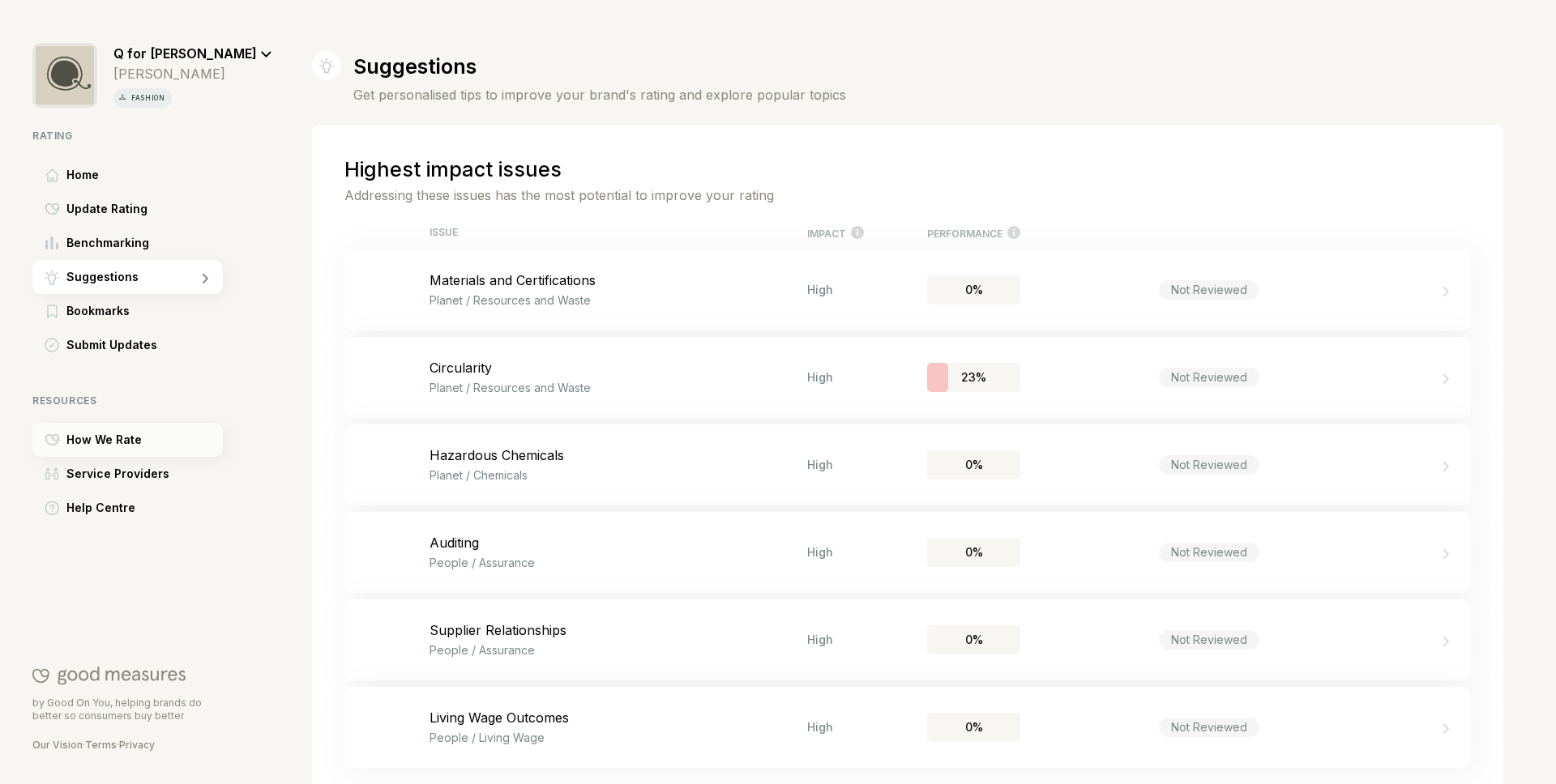
click at [158, 436] on div "How We Rate" at bounding box center [127, 440] width 190 height 34
click at [120, 181] on div "Home" at bounding box center [127, 174] width 190 height 34
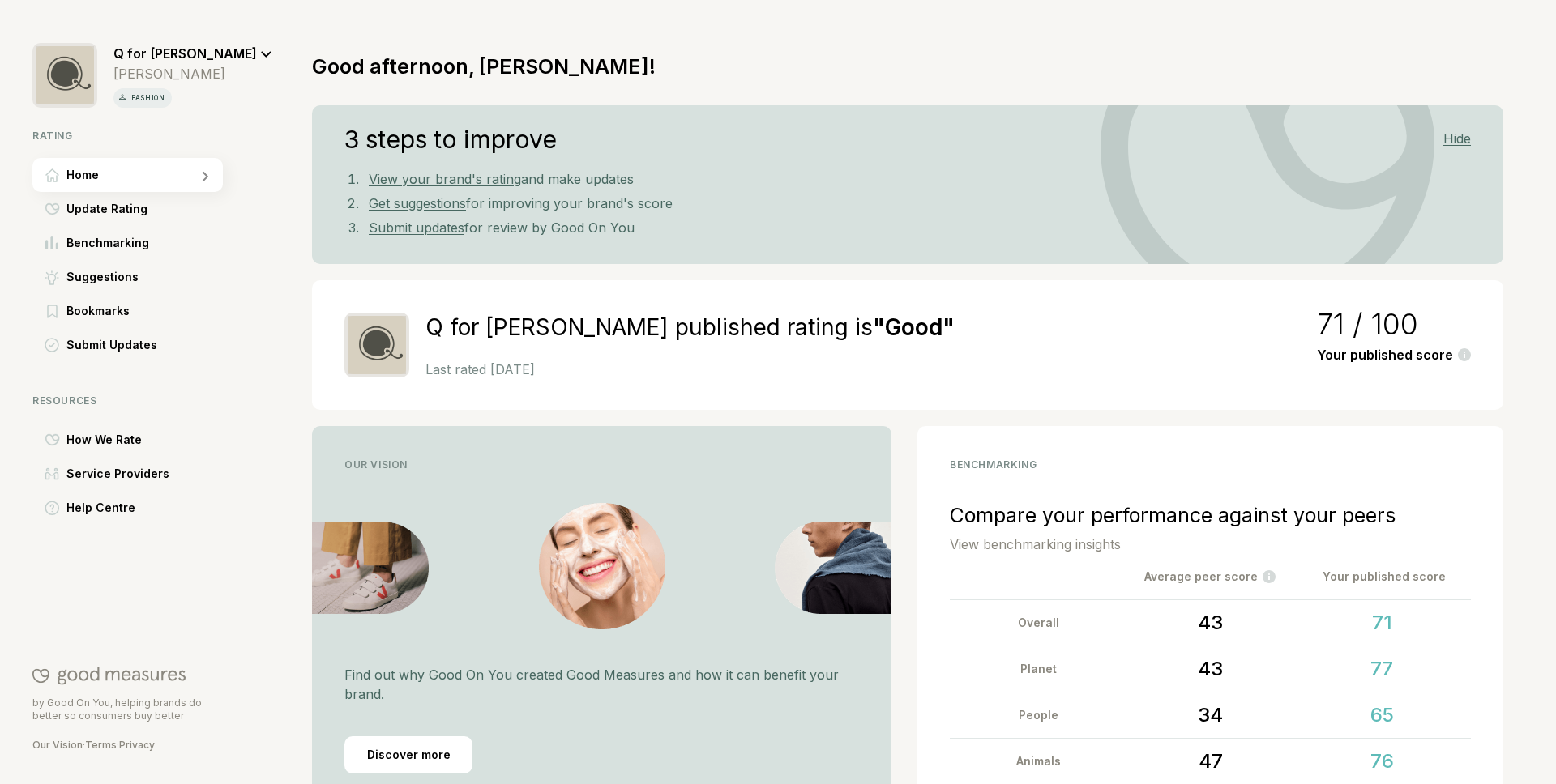
click at [149, 53] on span "Q for [PERSON_NAME]" at bounding box center [184, 53] width 143 height 16
click at [151, 122] on span "Log Out" at bounding box center [154, 131] width 45 height 20
click at [155, 246] on div "Benchmarking" at bounding box center [127, 243] width 190 height 34
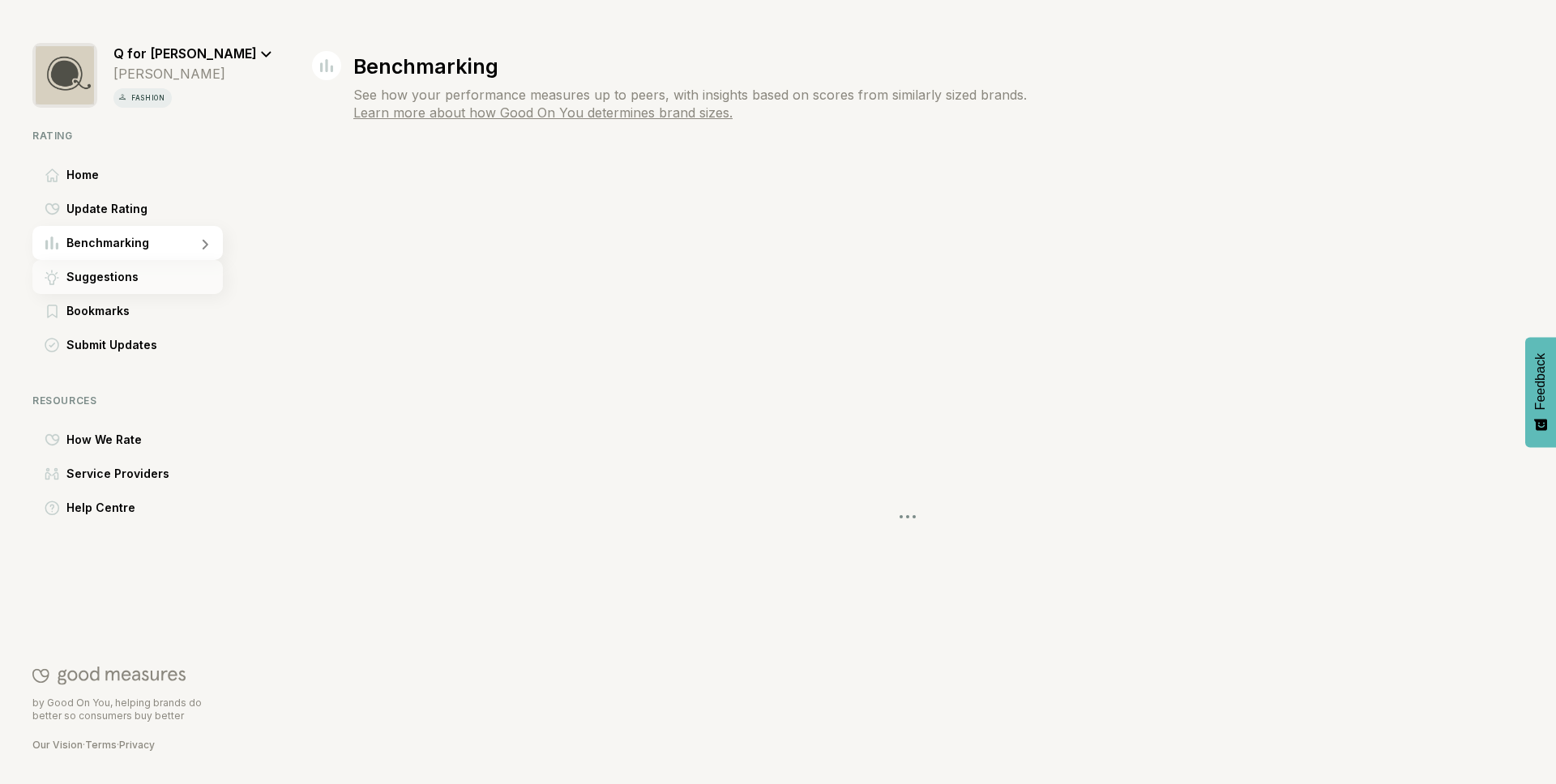
click at [147, 273] on div "Suggestions" at bounding box center [127, 277] width 190 height 34
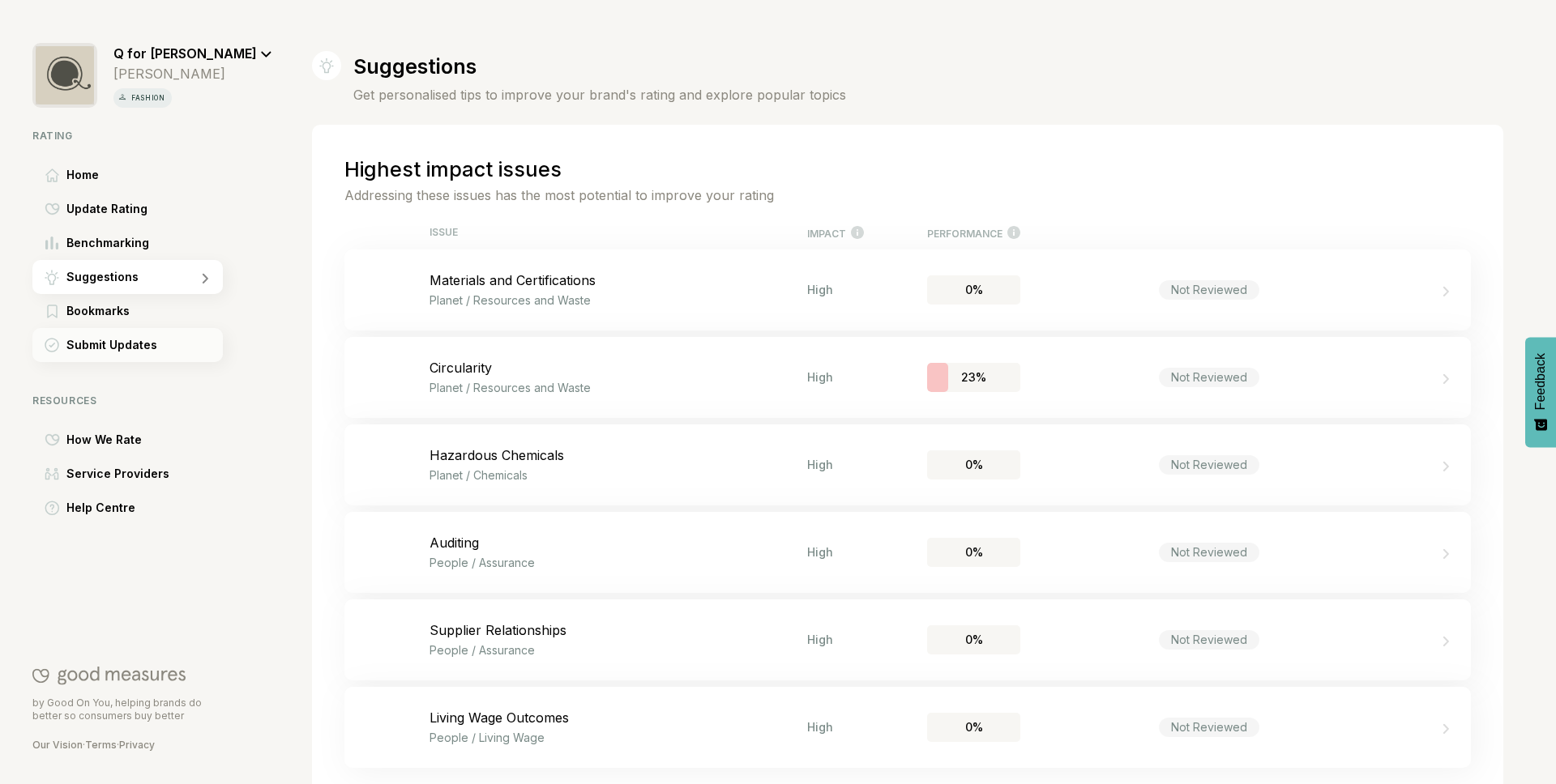
click at [134, 342] on span "Submit Updates" at bounding box center [112, 345] width 91 height 20
